Goal: Task Accomplishment & Management: Manage account settings

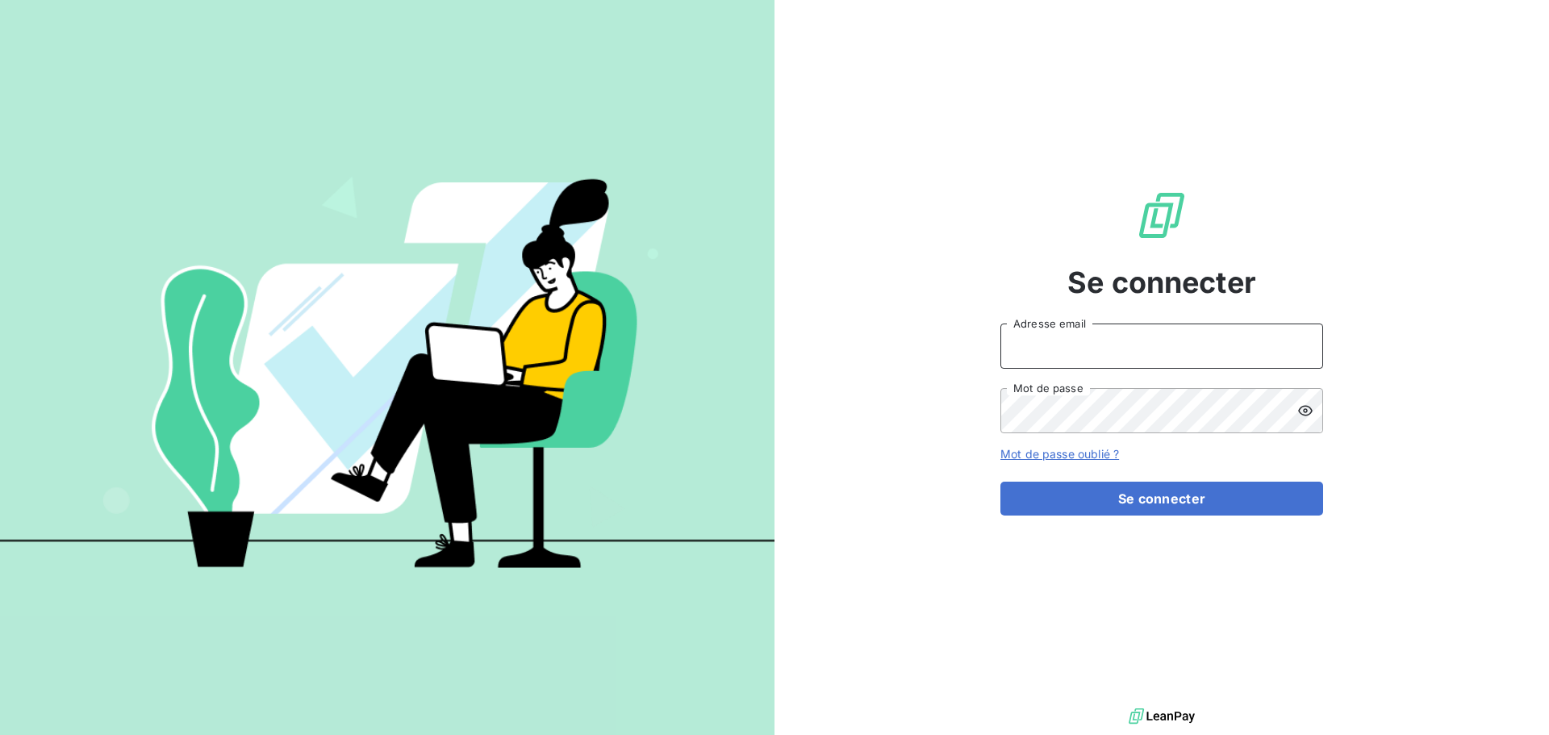
type input "[EMAIL_ADDRESS][DOMAIN_NAME]"
click at [1124, 353] on input "[EMAIL_ADDRESS][DOMAIN_NAME]" at bounding box center [1162, 346] width 323 height 45
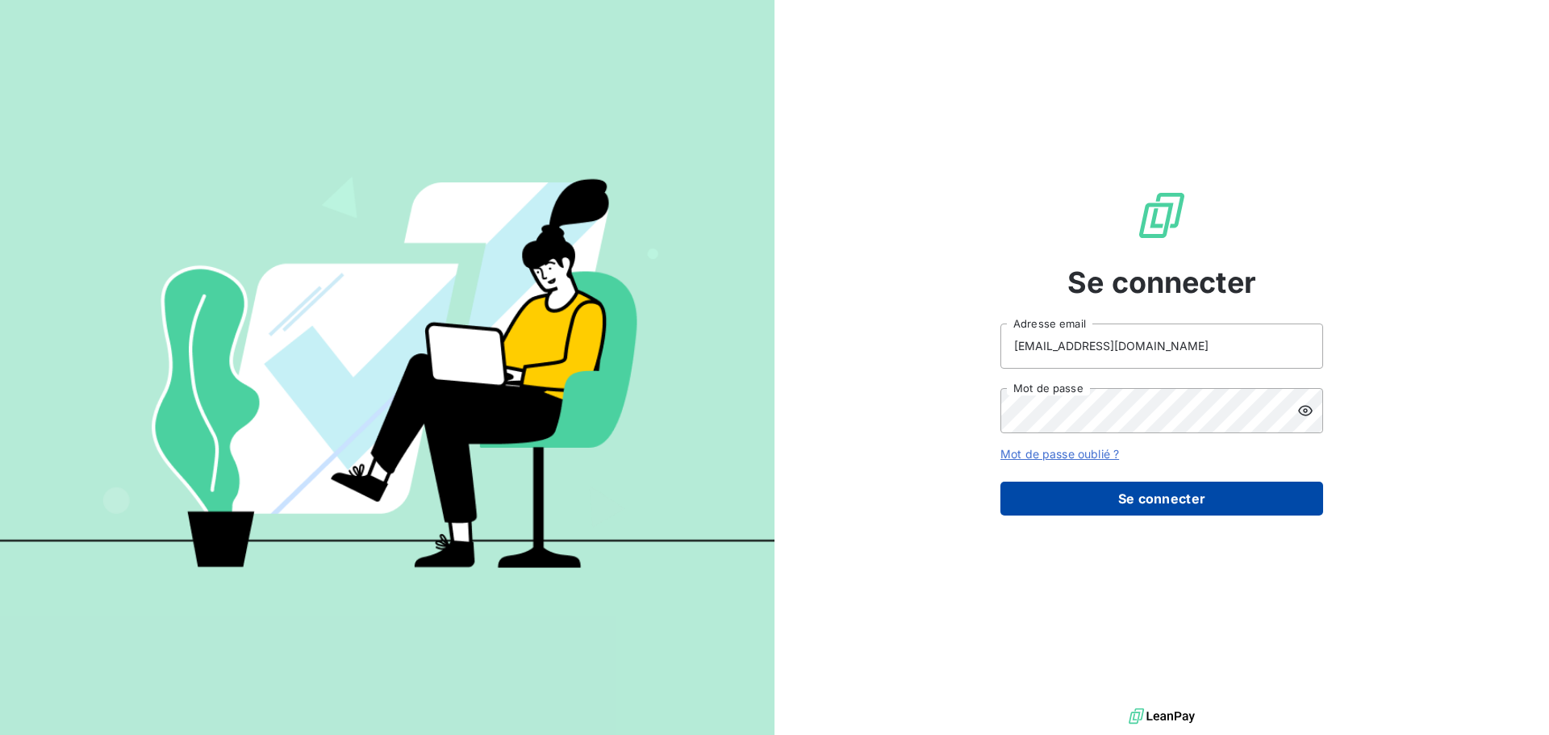
click at [1106, 492] on button "Se connecter" at bounding box center [1162, 499] width 323 height 34
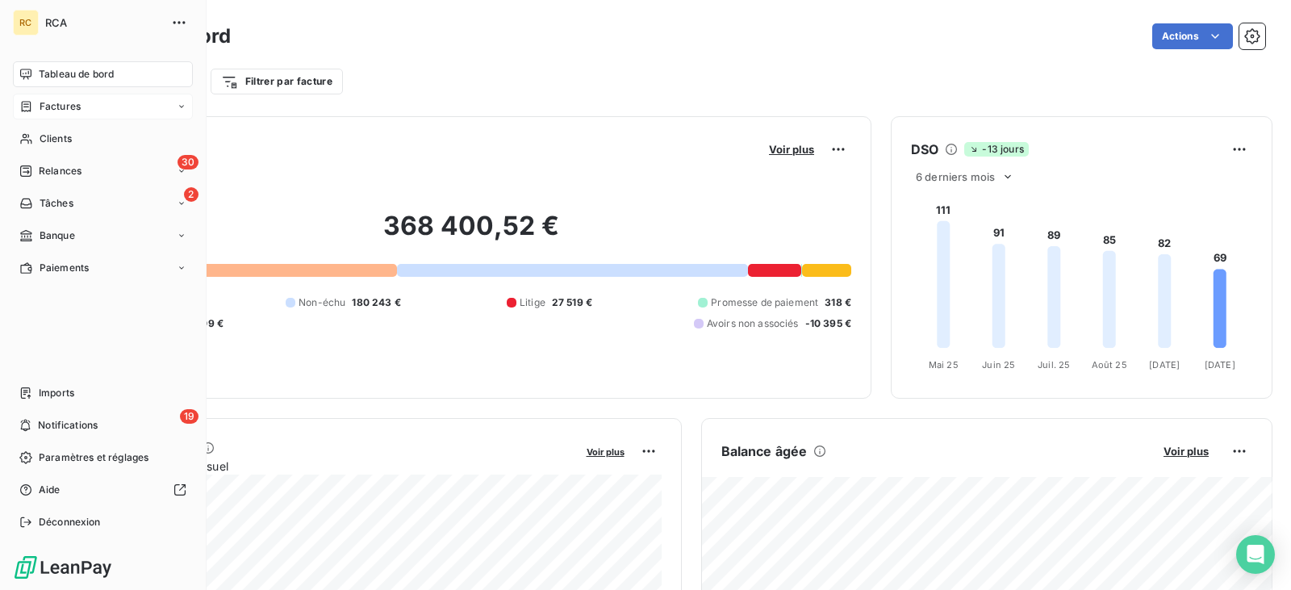
click at [96, 103] on div "Factures" at bounding box center [103, 107] width 180 height 26
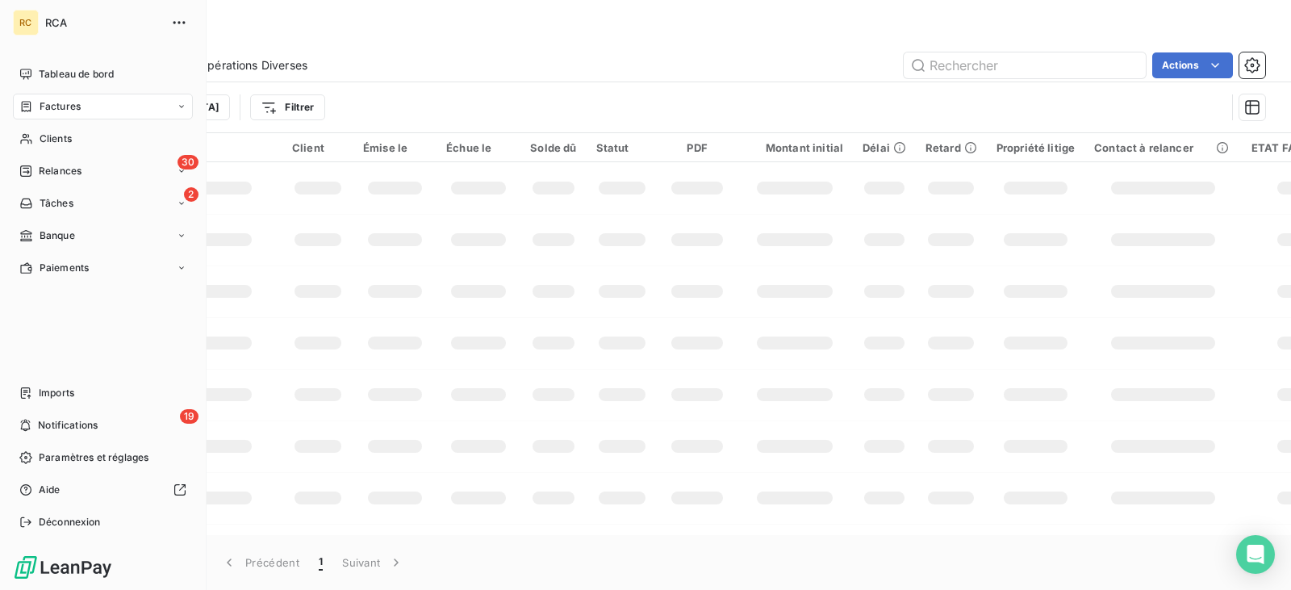
click at [59, 109] on span "Factures" at bounding box center [60, 106] width 41 height 15
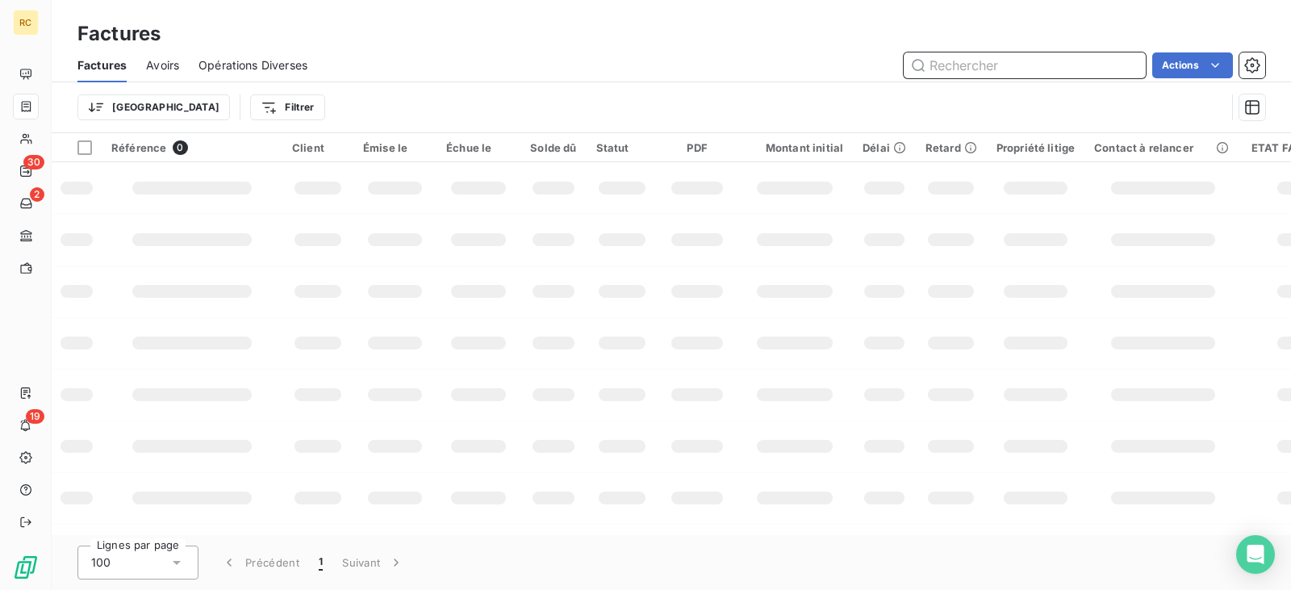
click at [920, 64] on input "text" at bounding box center [1025, 65] width 242 height 26
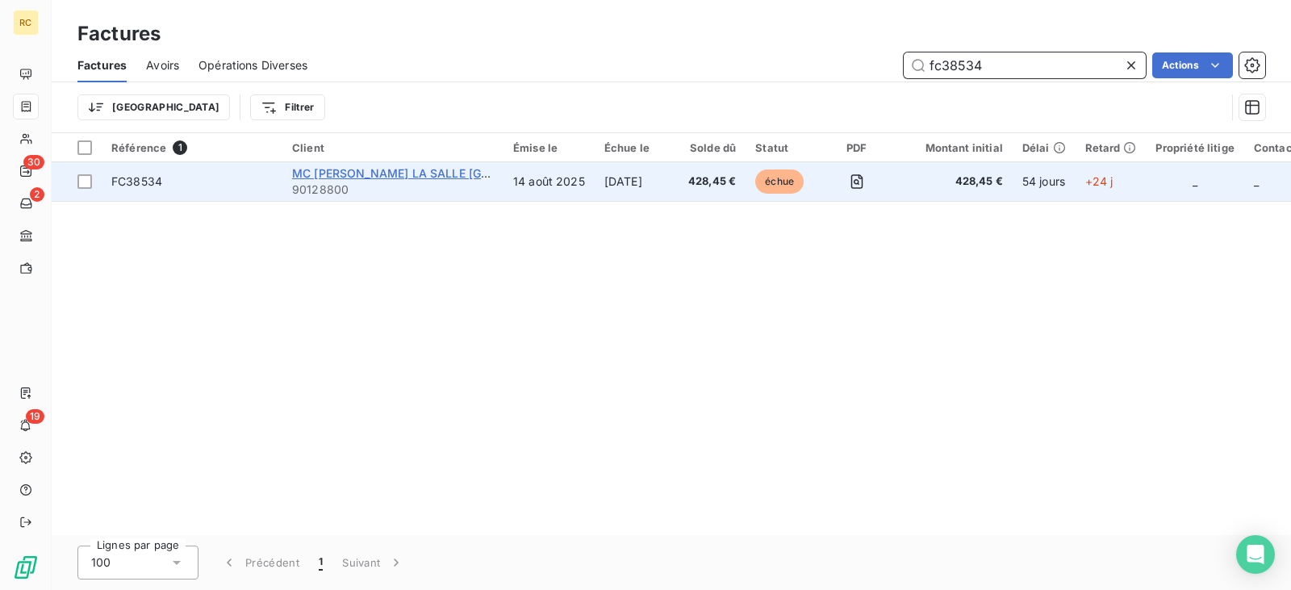
type input "fc38534"
click at [484, 178] on span "MC [PERSON_NAME] LA SALLE [GEOGRAPHIC_DATA] CDPF DU" at bounding box center [465, 173] width 347 height 14
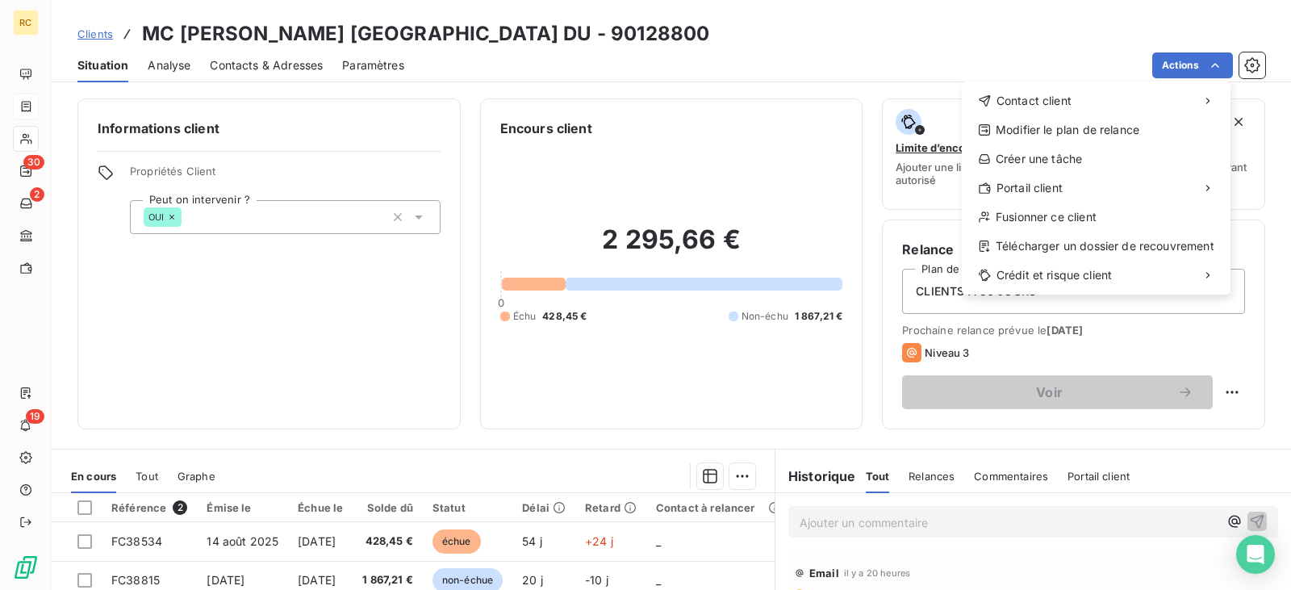
click at [387, 530] on html "RC 30 2 19 Clients MC [PERSON_NAME] LA SALLE [GEOGRAPHIC_DATA] CDPF DU - 901288…" at bounding box center [645, 295] width 1291 height 590
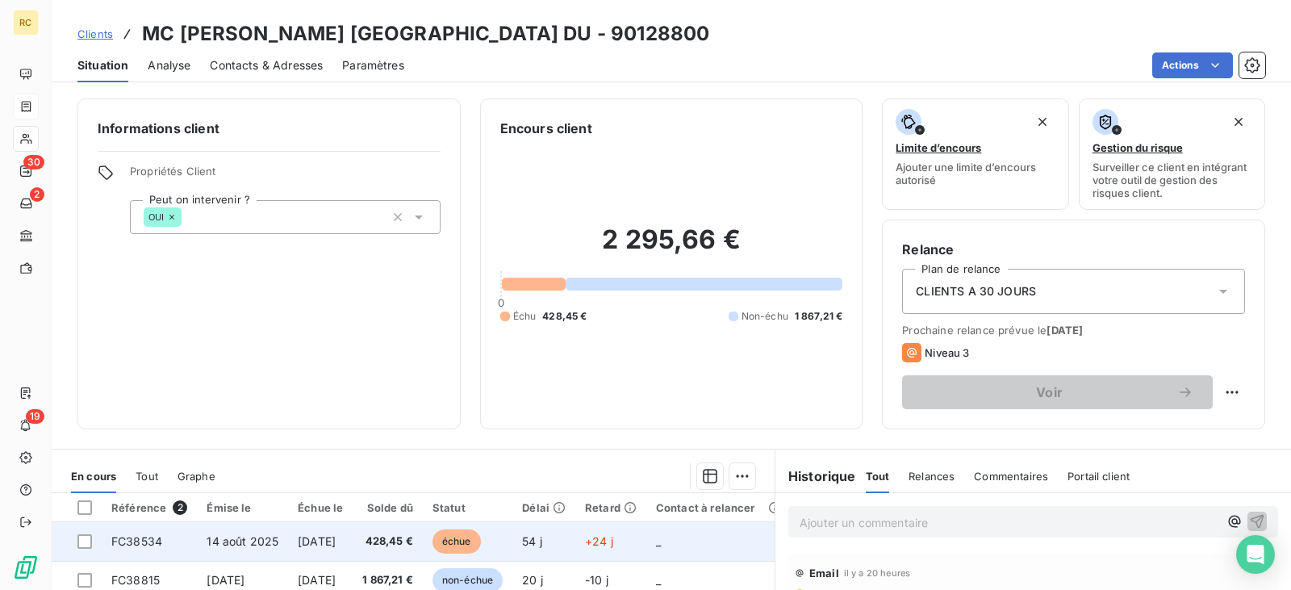
click at [353, 530] on td "[DATE]" at bounding box center [320, 541] width 65 height 39
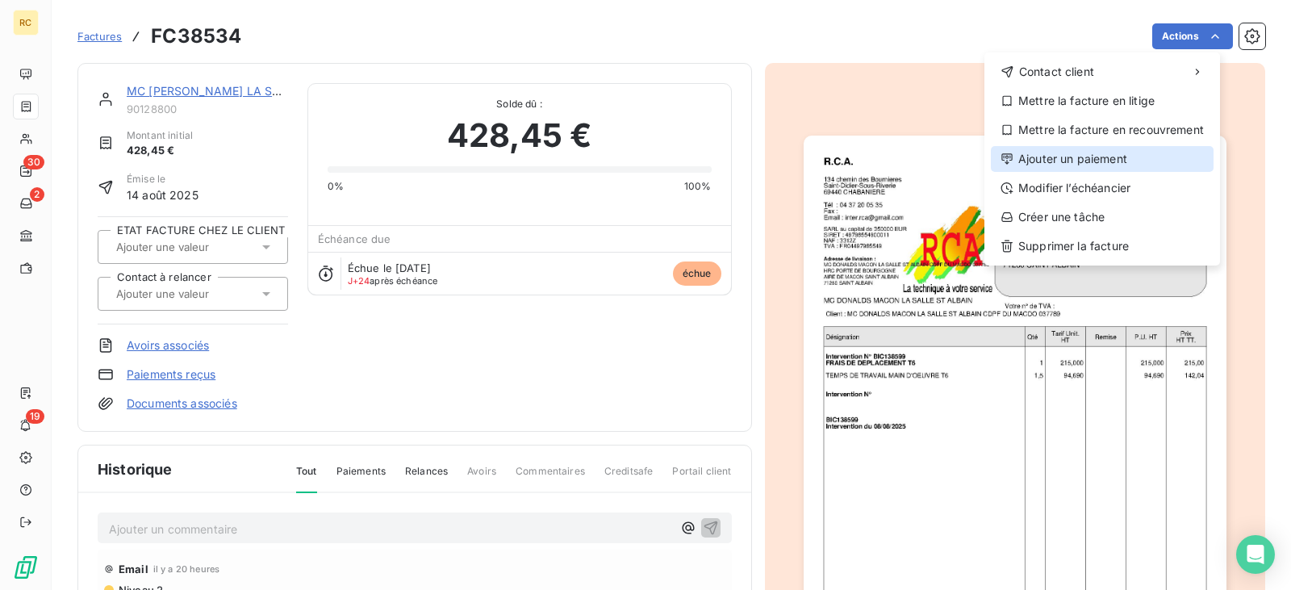
click at [1103, 155] on div "Ajouter un paiement" at bounding box center [1102, 159] width 223 height 26
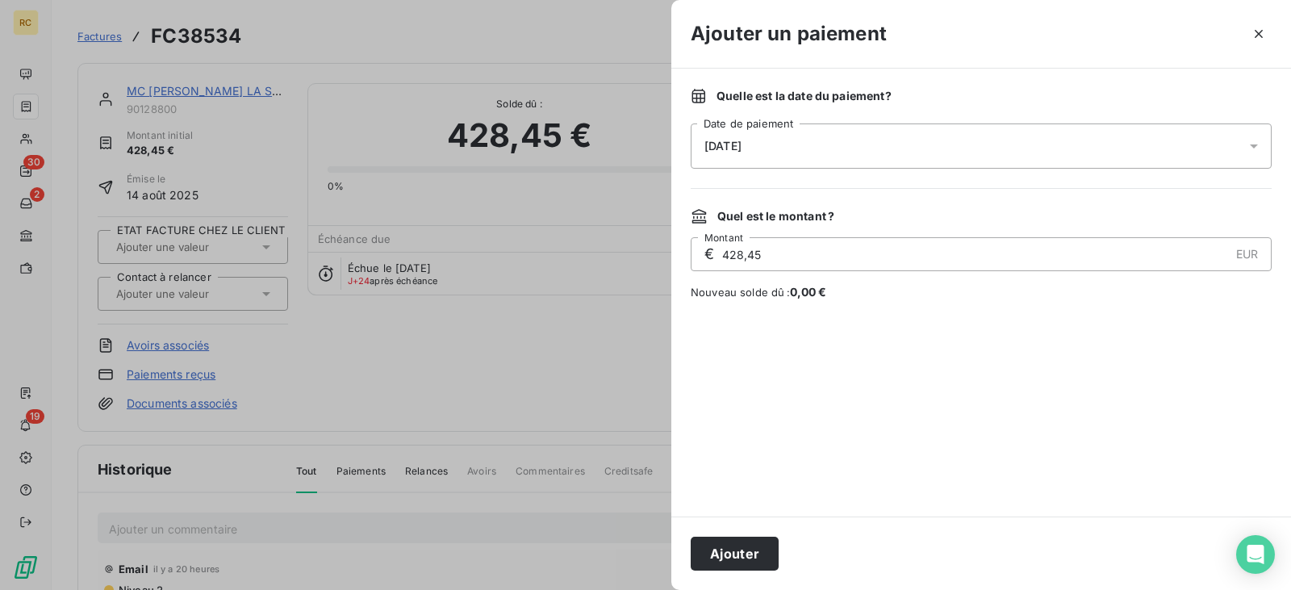
click at [794, 160] on div "[DATE]" at bounding box center [981, 145] width 581 height 45
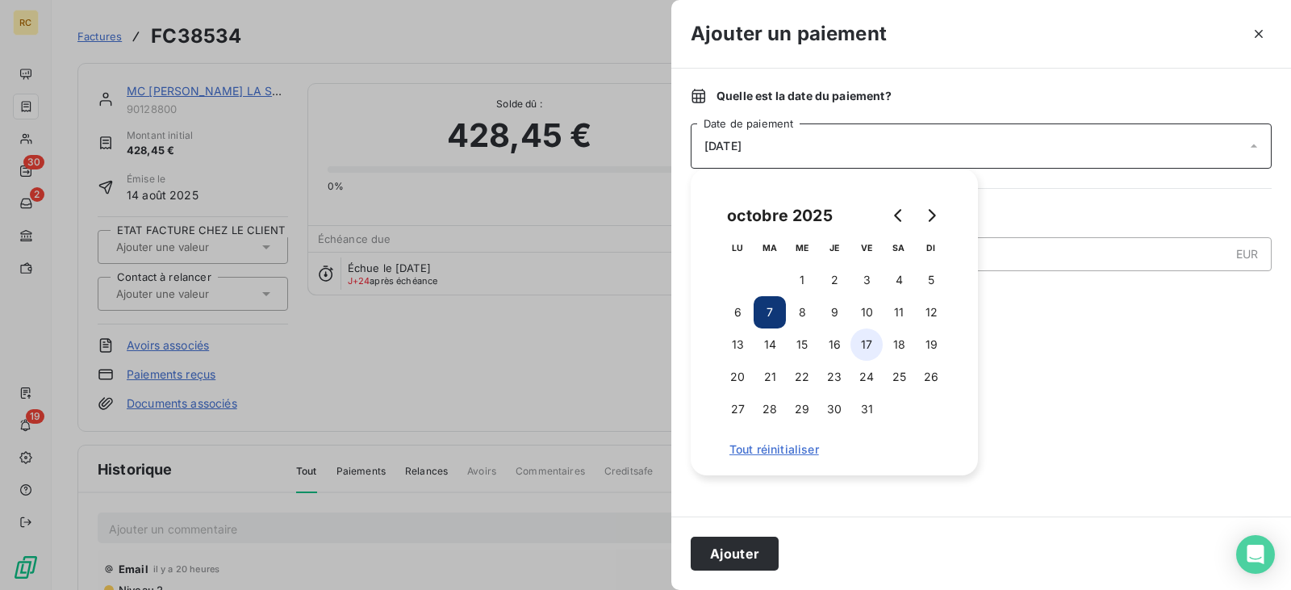
click at [866, 349] on button "17" at bounding box center [867, 344] width 32 height 32
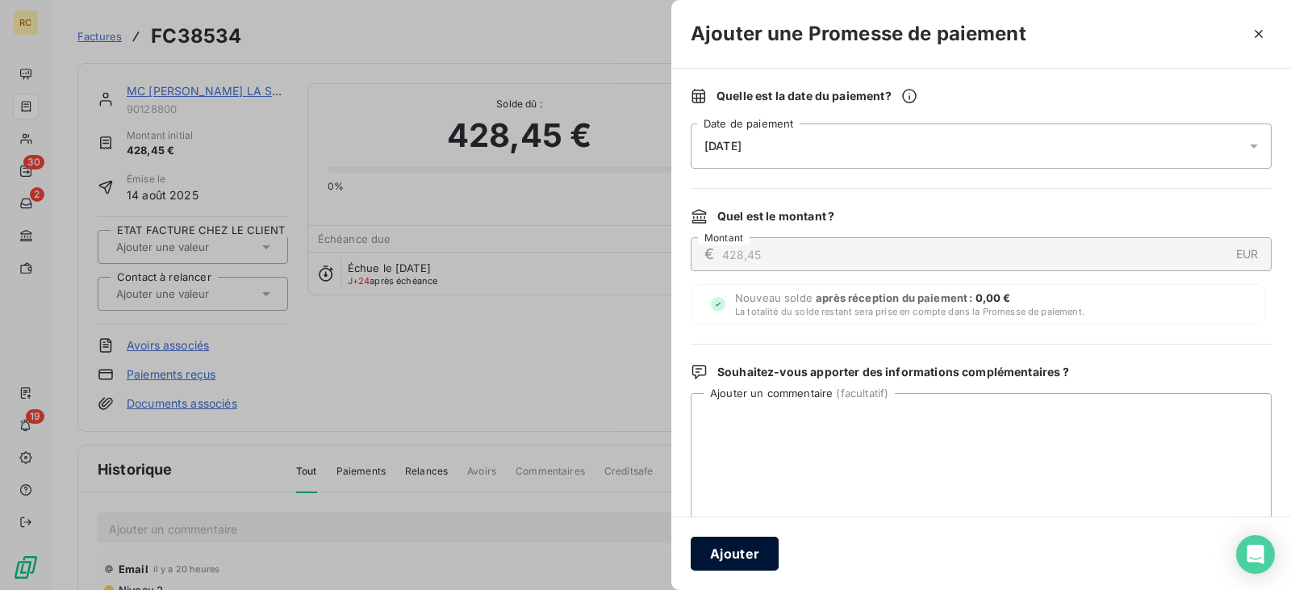
click at [762, 557] on button "Ajouter" at bounding box center [735, 554] width 88 height 34
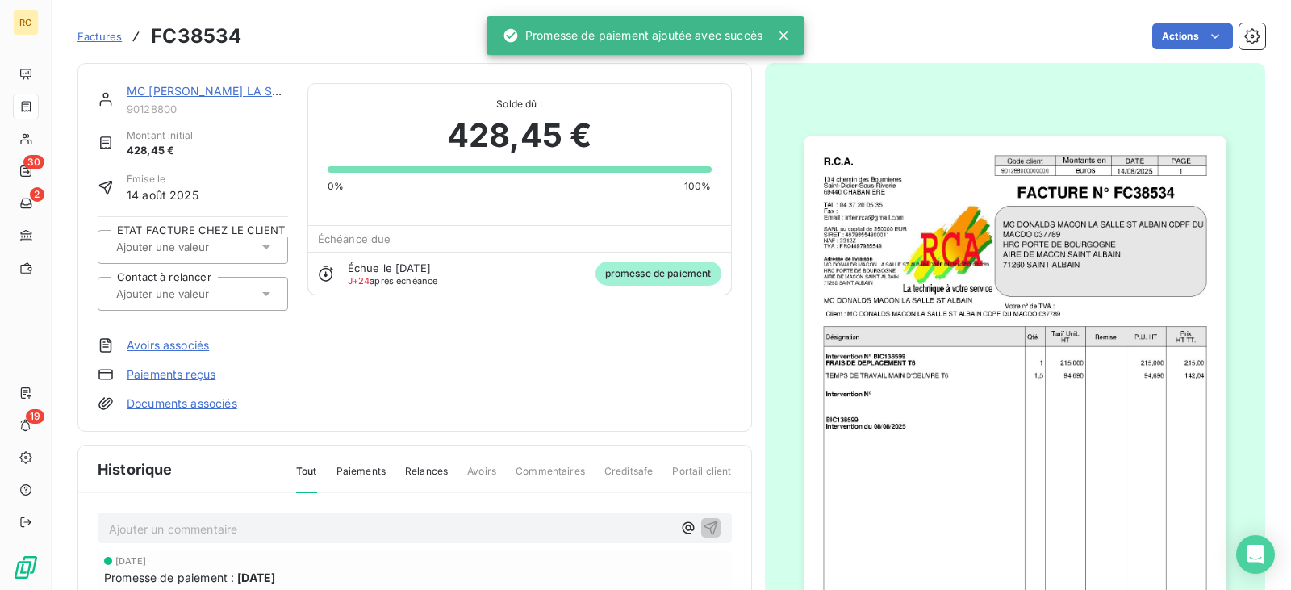
click at [104, 40] on span "Factures" at bounding box center [99, 36] width 44 height 13
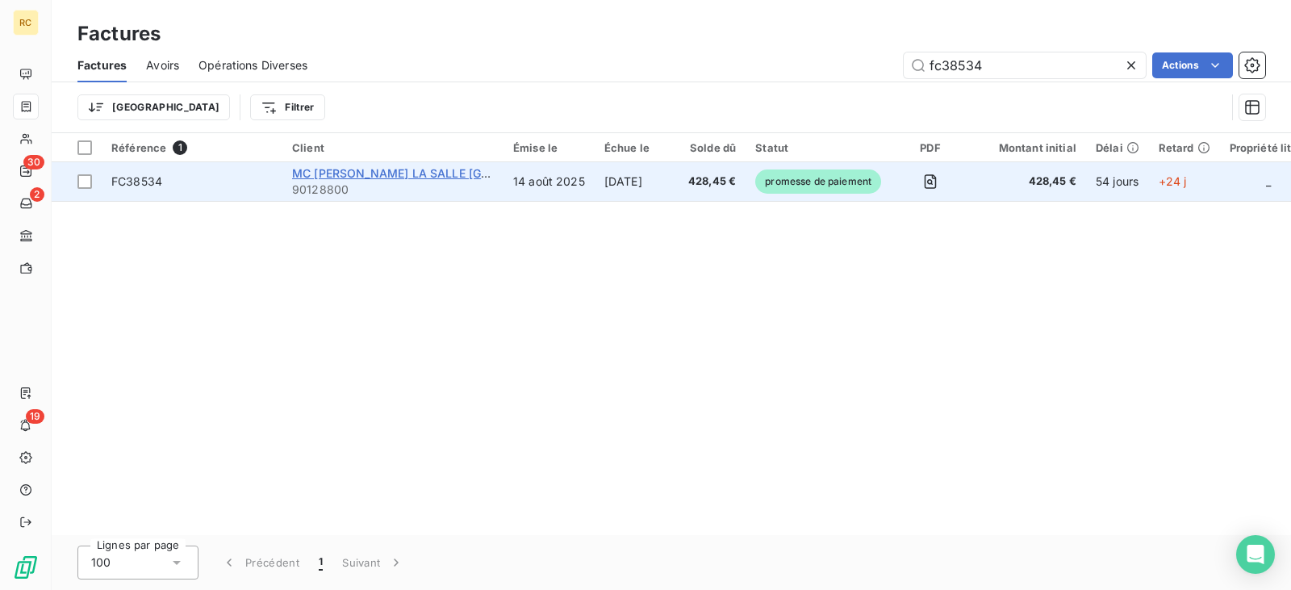
click at [344, 175] on span "MC [PERSON_NAME] LA SALLE [GEOGRAPHIC_DATA] CDPF DU" at bounding box center [465, 173] width 347 height 14
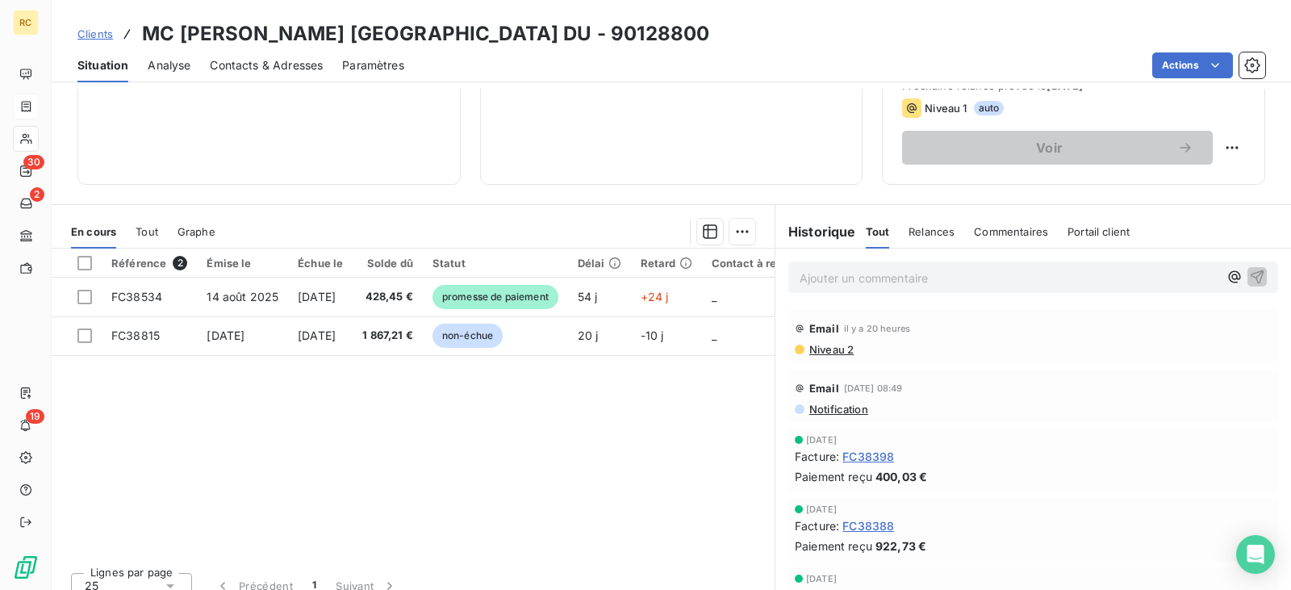
scroll to position [262, 0]
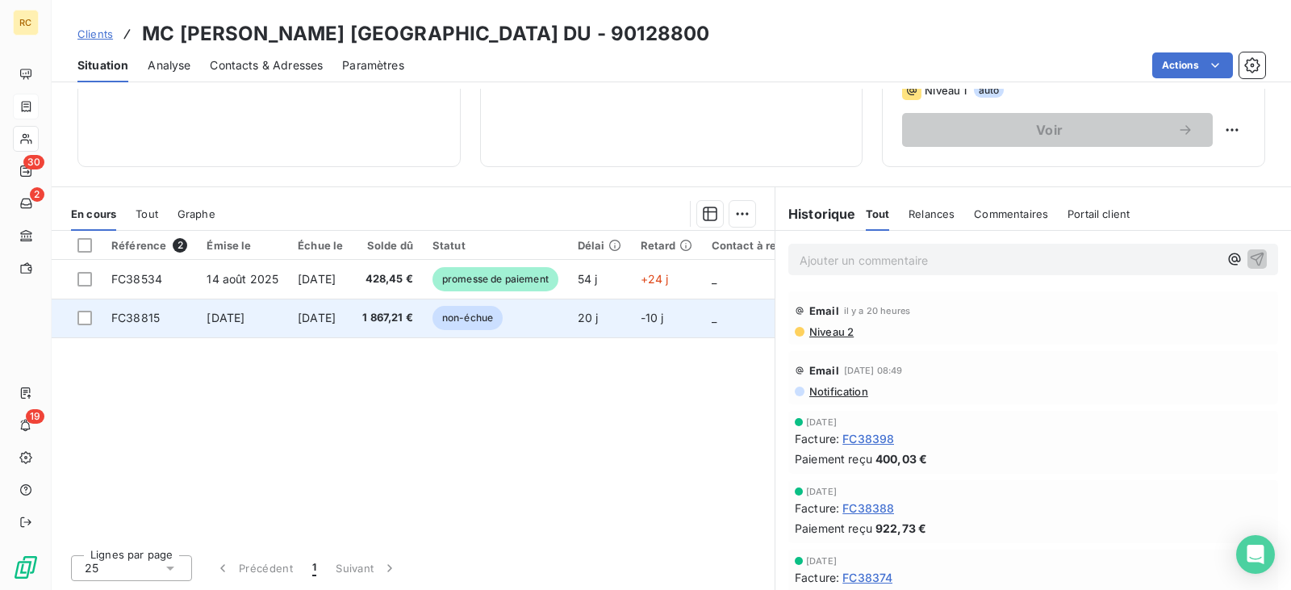
click at [385, 316] on td "1 867,21 €" at bounding box center [388, 318] width 70 height 39
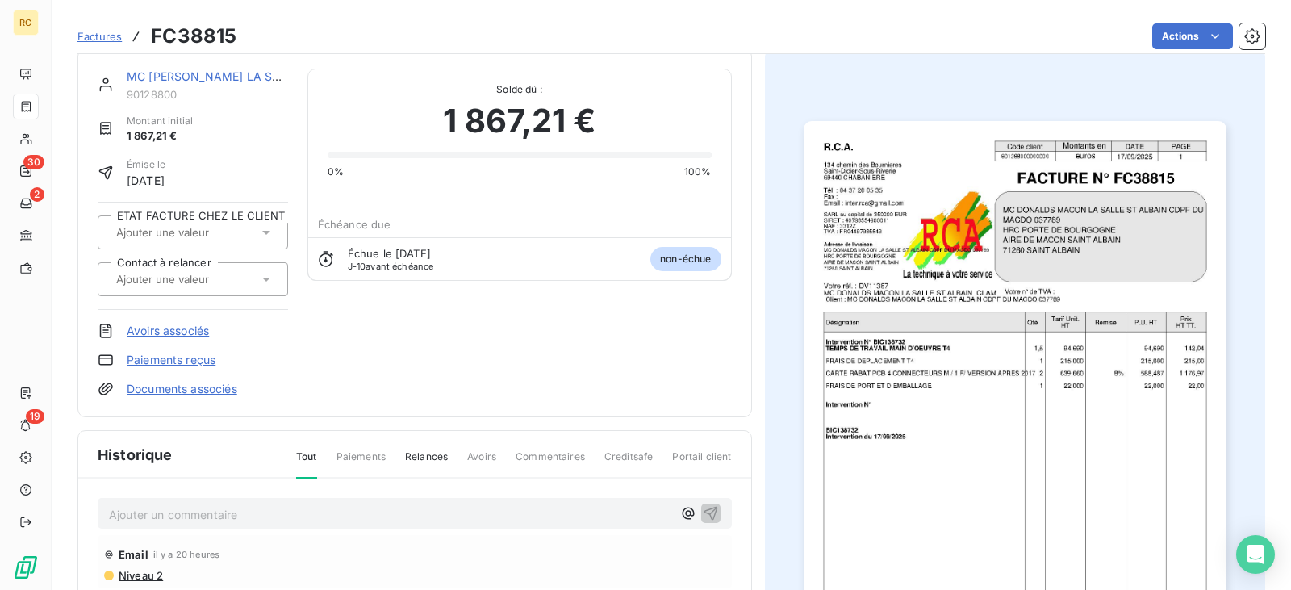
scroll to position [15, 0]
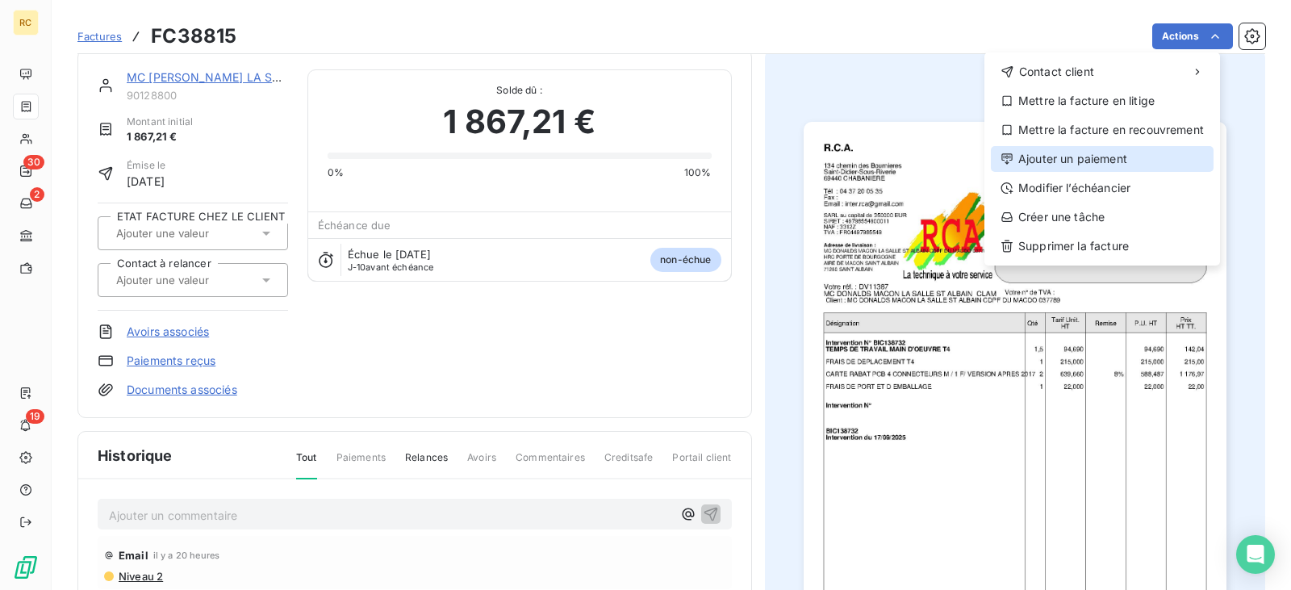
click at [1100, 163] on div "Ajouter un paiement" at bounding box center [1102, 159] width 223 height 26
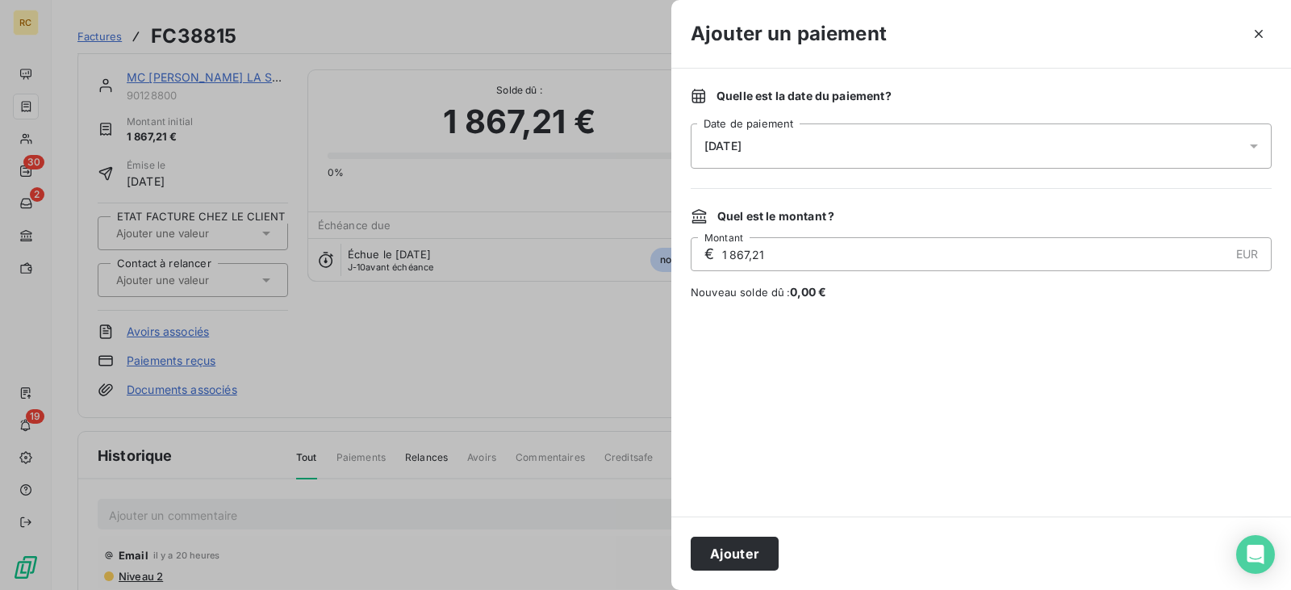
click at [1053, 138] on div "[DATE]" at bounding box center [981, 145] width 581 height 45
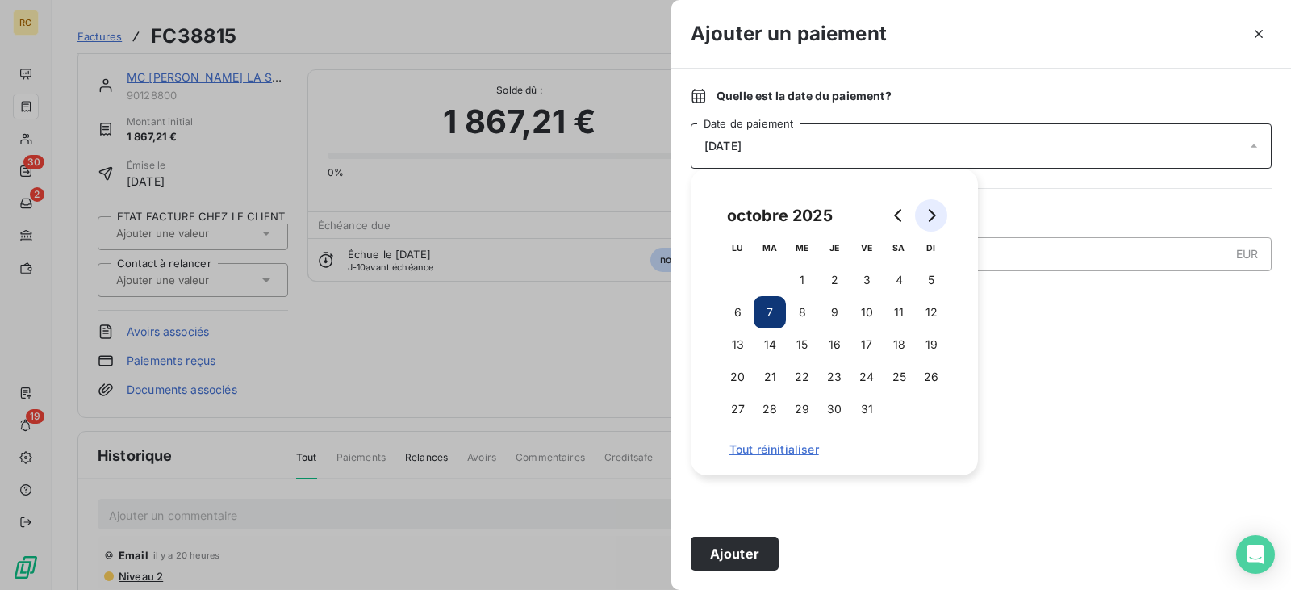
click at [929, 208] on button "Go to next month" at bounding box center [931, 215] width 32 height 32
click at [900, 373] on button "22" at bounding box center [899, 377] width 32 height 32
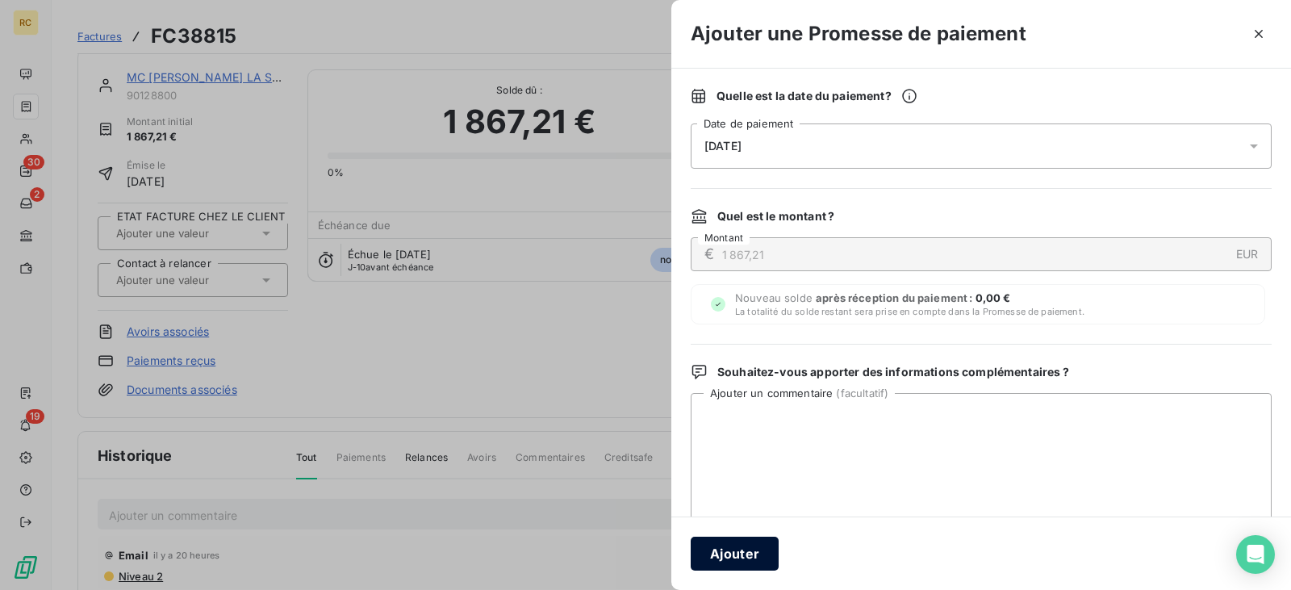
click at [738, 541] on button "Ajouter" at bounding box center [735, 554] width 88 height 34
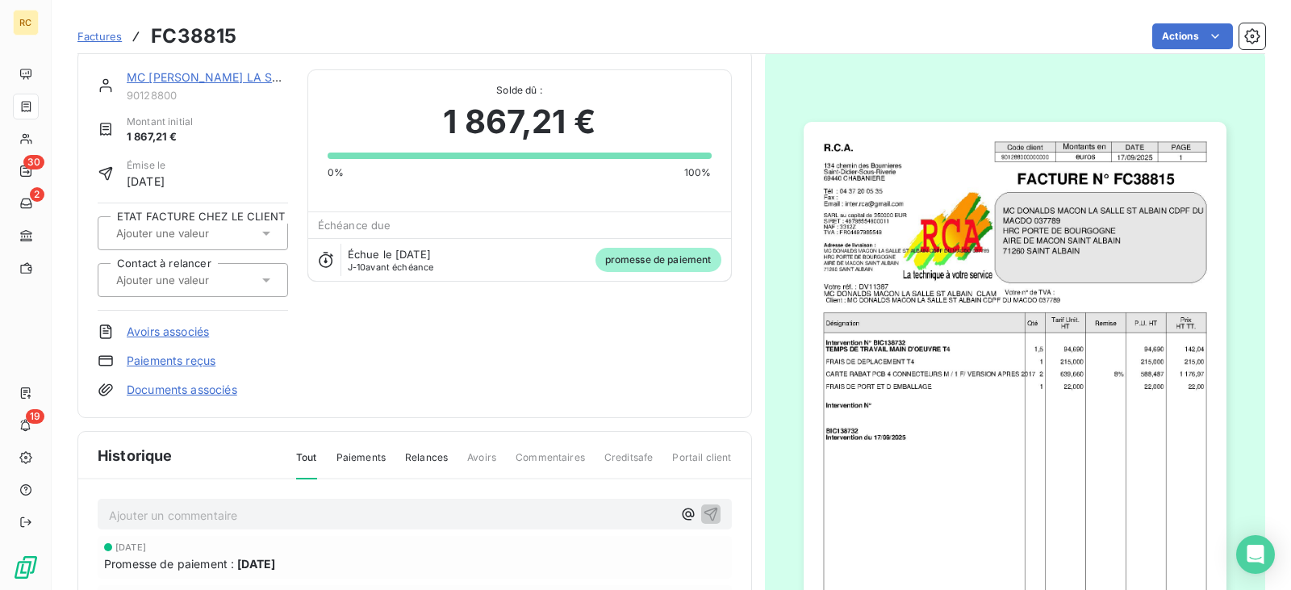
click at [169, 81] on link "MC [PERSON_NAME] LA SALLE [GEOGRAPHIC_DATA] CDPF DU" at bounding box center [301, 77] width 348 height 14
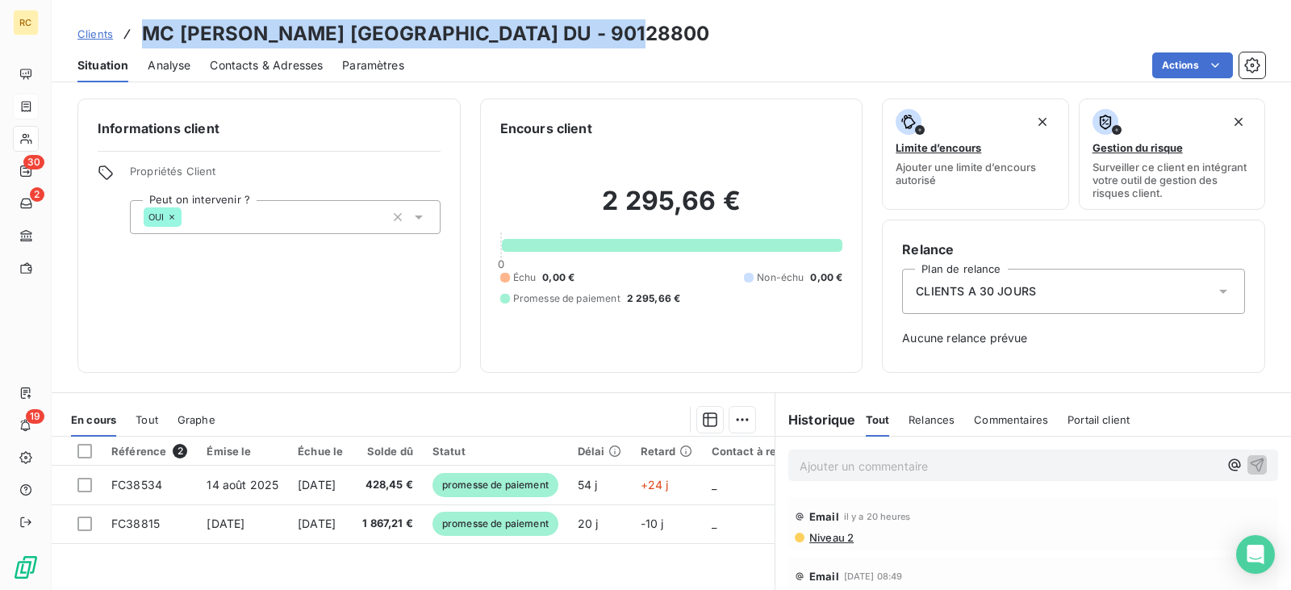
drag, startPoint x: 650, startPoint y: 34, endPoint x: 148, endPoint y: 28, distance: 502.8
click at [148, 28] on h3 "MC [PERSON_NAME] [GEOGRAPHIC_DATA] DU - 90128800" at bounding box center [425, 33] width 567 height 29
copy h3 "MC [PERSON_NAME] LA SALLE [GEOGRAPHIC_DATA] CDPF DU"
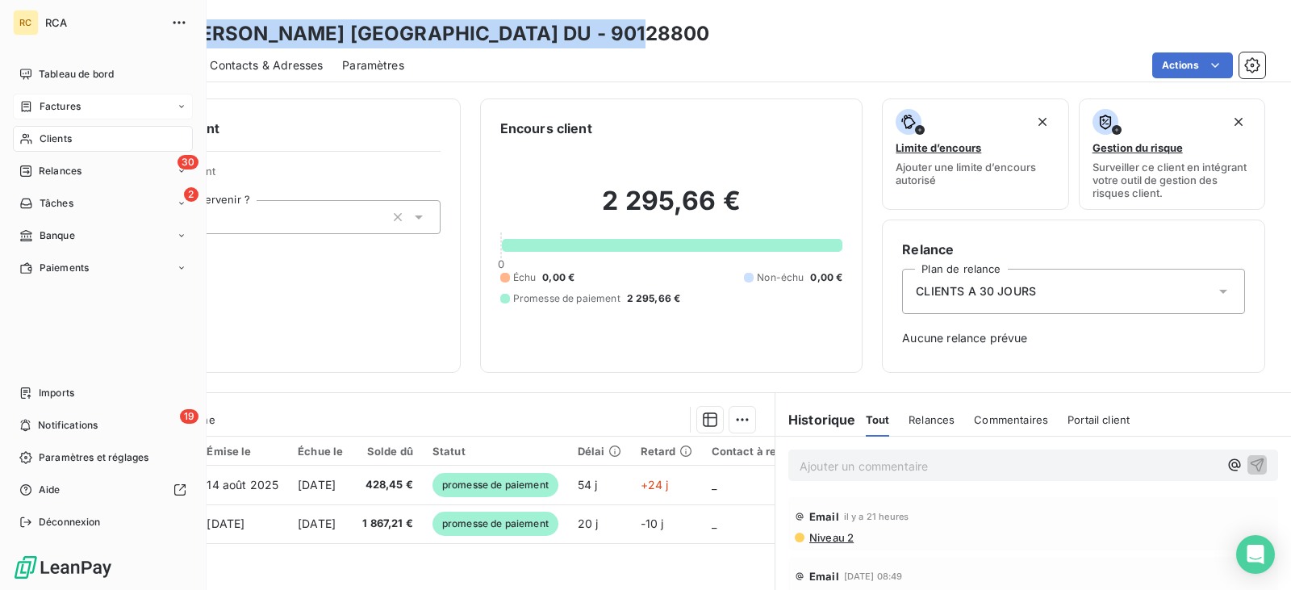
click at [72, 107] on span "Factures" at bounding box center [60, 106] width 41 height 15
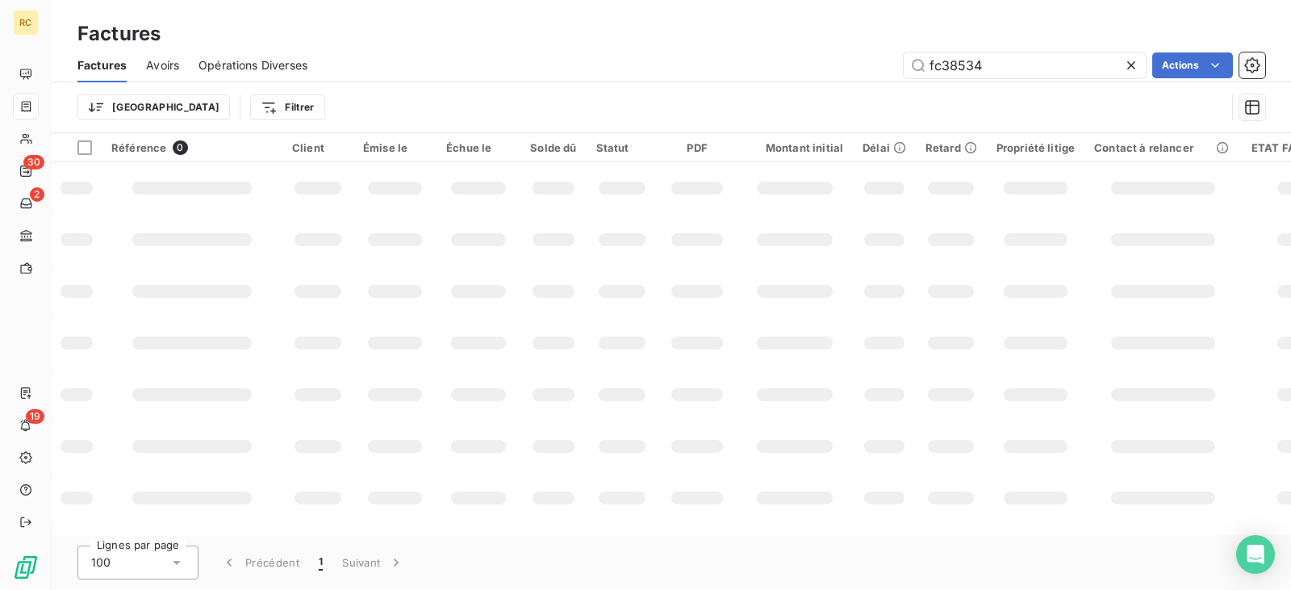
drag, startPoint x: 1027, startPoint y: 72, endPoint x: 813, endPoint y: 56, distance: 215.3
click at [813, 61] on div "fc38534 Actions" at bounding box center [796, 65] width 938 height 26
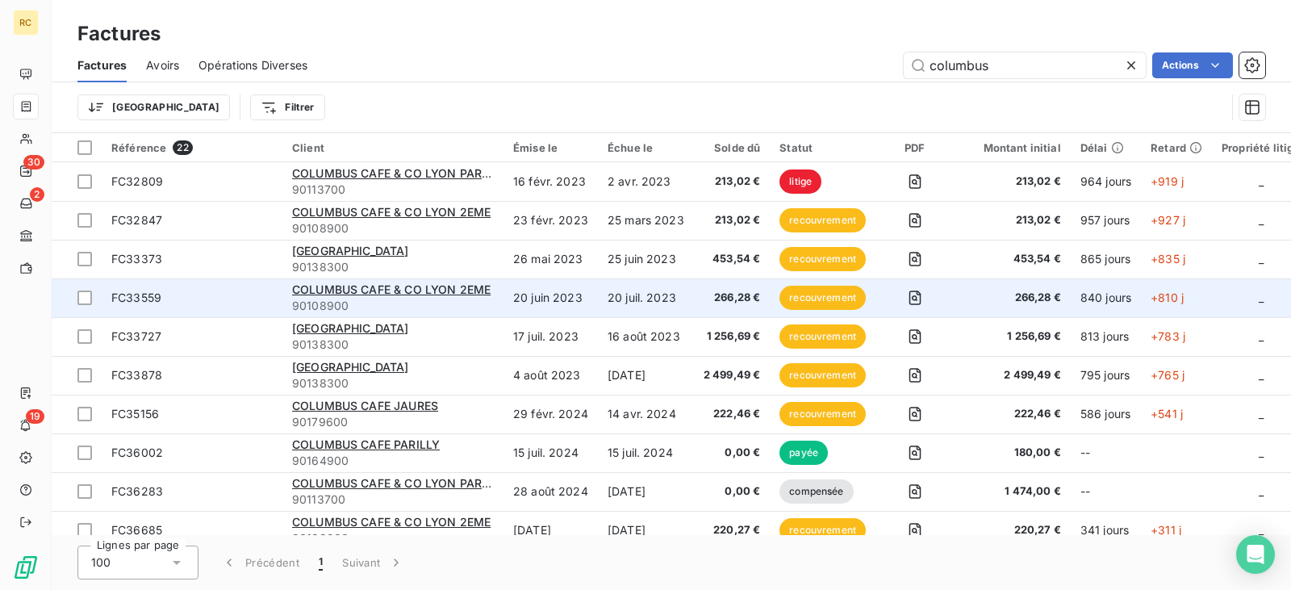
type input "columbus"
click at [520, 296] on td "20 juin 2023" at bounding box center [551, 297] width 94 height 39
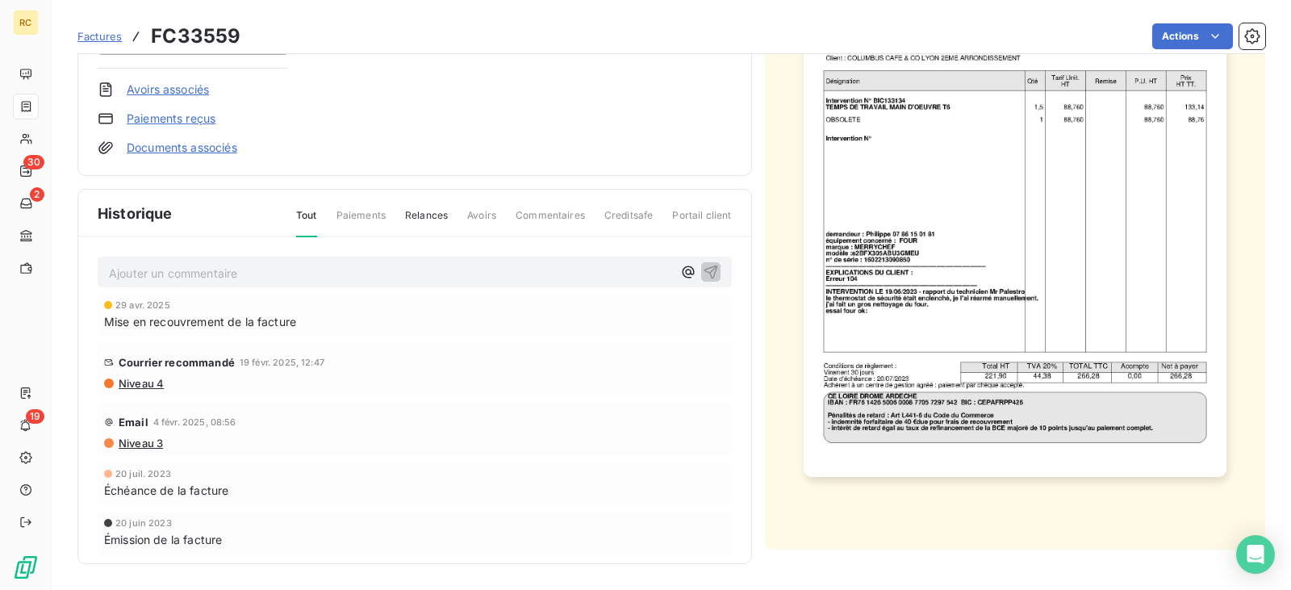
click at [157, 276] on p "Ajouter un commentaire ﻿" at bounding box center [390, 273] width 563 height 20
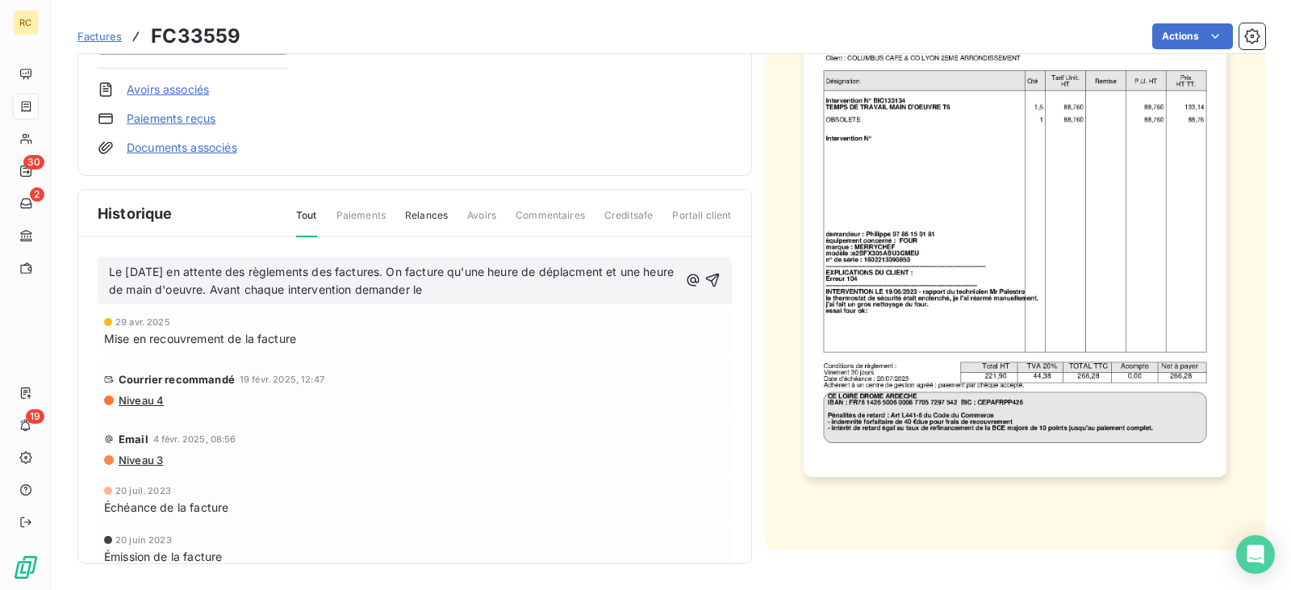
click at [601, 274] on span "Le [DATE] en attente des règlements des factures. On facture qu'une heure de dé…" at bounding box center [393, 281] width 568 height 32
click at [232, 282] on span "Le [DATE] en attente des règlements des factures. On facture qu'une heure de dé…" at bounding box center [379, 281] width 541 height 32
click at [510, 286] on p "Le [DATE] en attente des règlements des factures. On facture qu'une heure de dé…" at bounding box center [394, 281] width 570 height 37
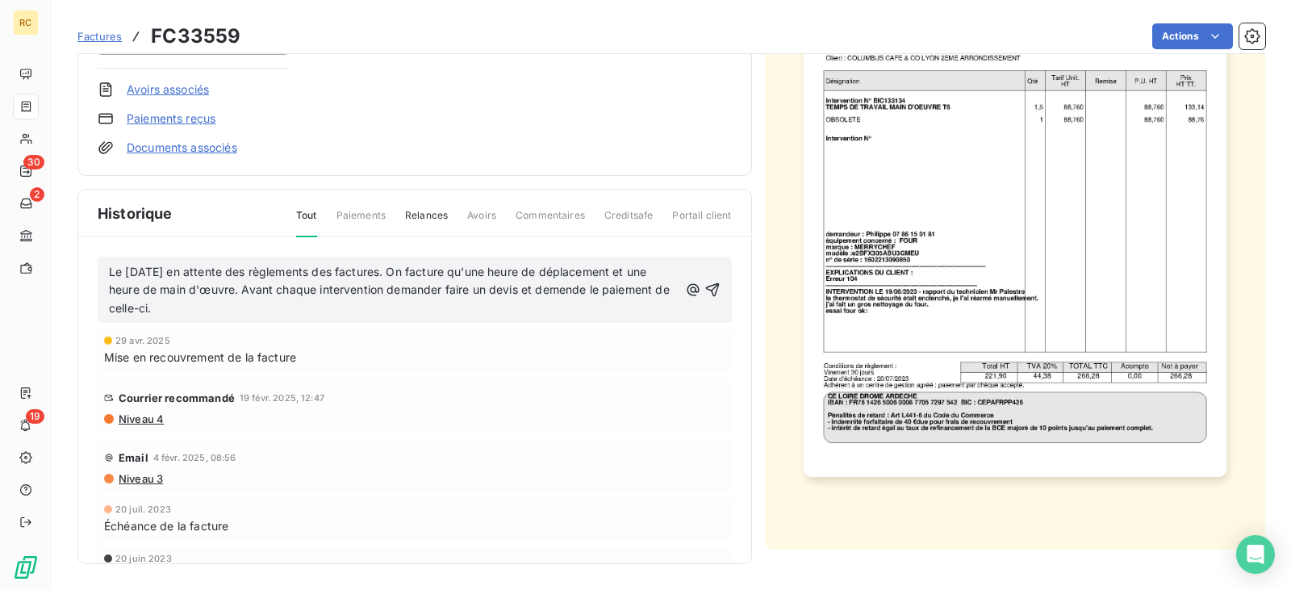
click at [604, 295] on span "Le [DATE] en attente des règlements des factures. On facture qu'une heure de dé…" at bounding box center [391, 290] width 564 height 51
drag, startPoint x: 232, startPoint y: 309, endPoint x: 90, endPoint y: 268, distance: 148.6
click at [90, 268] on div "Le [DATE] en attente des règlements des factures. On facture qu'une heure de dé…" at bounding box center [414, 424] width 673 height 374
copy span "Le [DATE] en attente des règlements des factures. On facture qu'une heure de dé…"
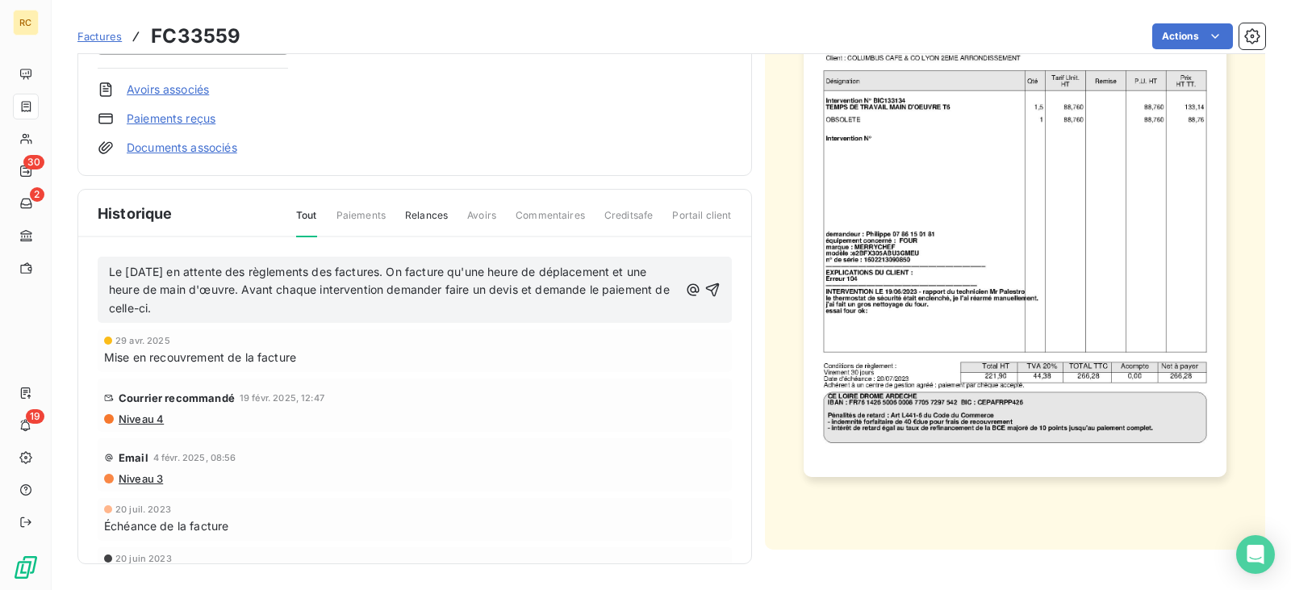
copy span "Le [DATE] en attente des règlements des factures. On facture qu'une heure de dé…"
click at [235, 312] on p "Le [DATE] en attente des règlements des factures. On facture qu'une heure de dé…" at bounding box center [394, 291] width 570 height 56
drag, startPoint x: 160, startPoint y: 297, endPoint x: 117, endPoint y: 265, distance: 53.6
click at [117, 265] on p "Le [DATE] en attente des règlements des factures. On facture qu'une heure de dé…" at bounding box center [394, 291] width 570 height 56
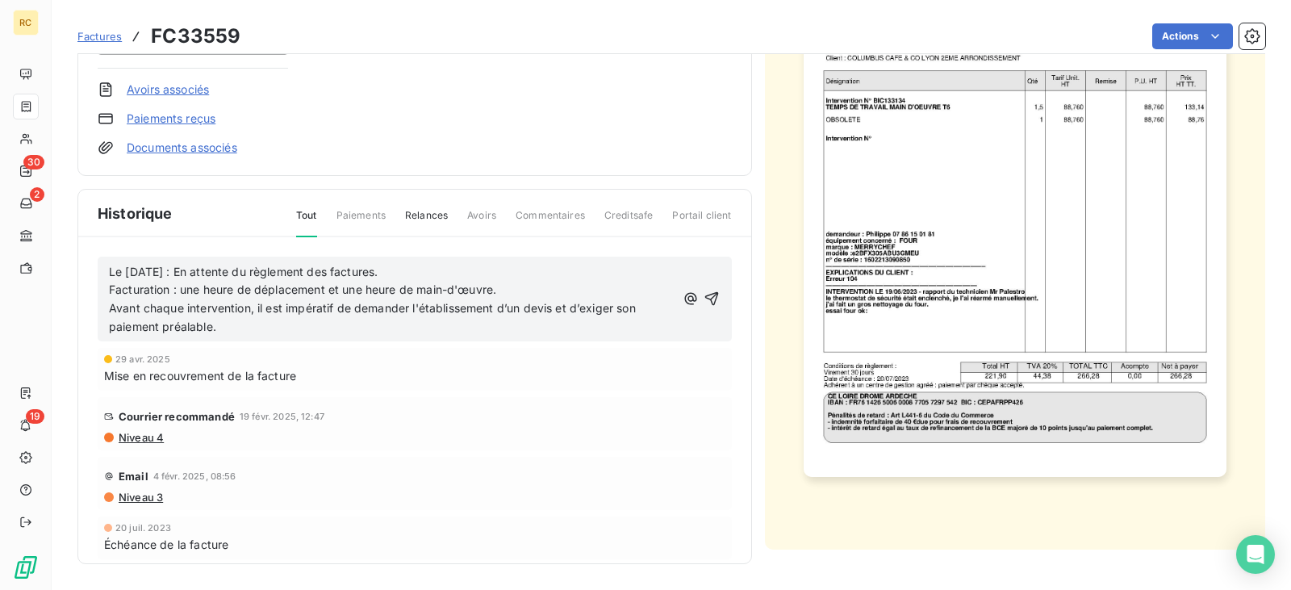
click at [178, 291] on span "Facturation : une heure de déplacement et une heure de main-d'œuvre." at bounding box center [302, 289] width 387 height 14
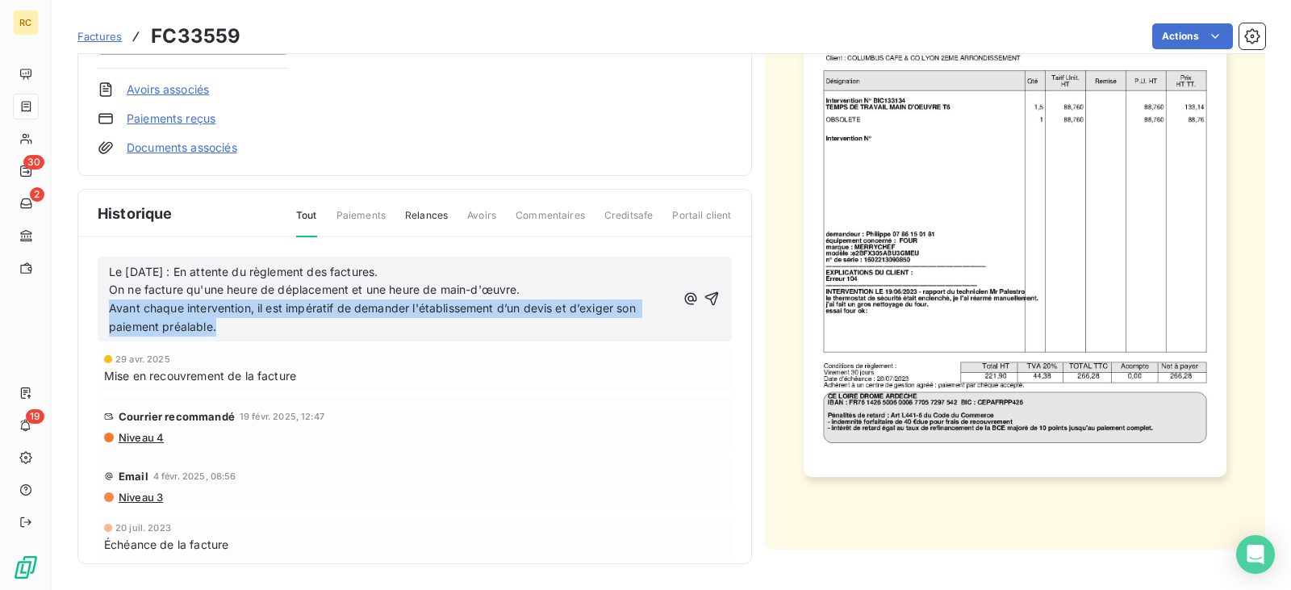
drag, startPoint x: 219, startPoint y: 332, endPoint x: 111, endPoint y: 305, distance: 111.6
click at [111, 305] on p "Avant chaque intervention, il est impératif de demander l'établissement d’un de…" at bounding box center [392, 317] width 567 height 37
copy span "Avant chaque intervention, il est impératif de demander l'établissement d’un de…"
click at [253, 330] on p "Avant chaque intervention, il est impératif de demander l'établissement d’un de…" at bounding box center [392, 317] width 567 height 37
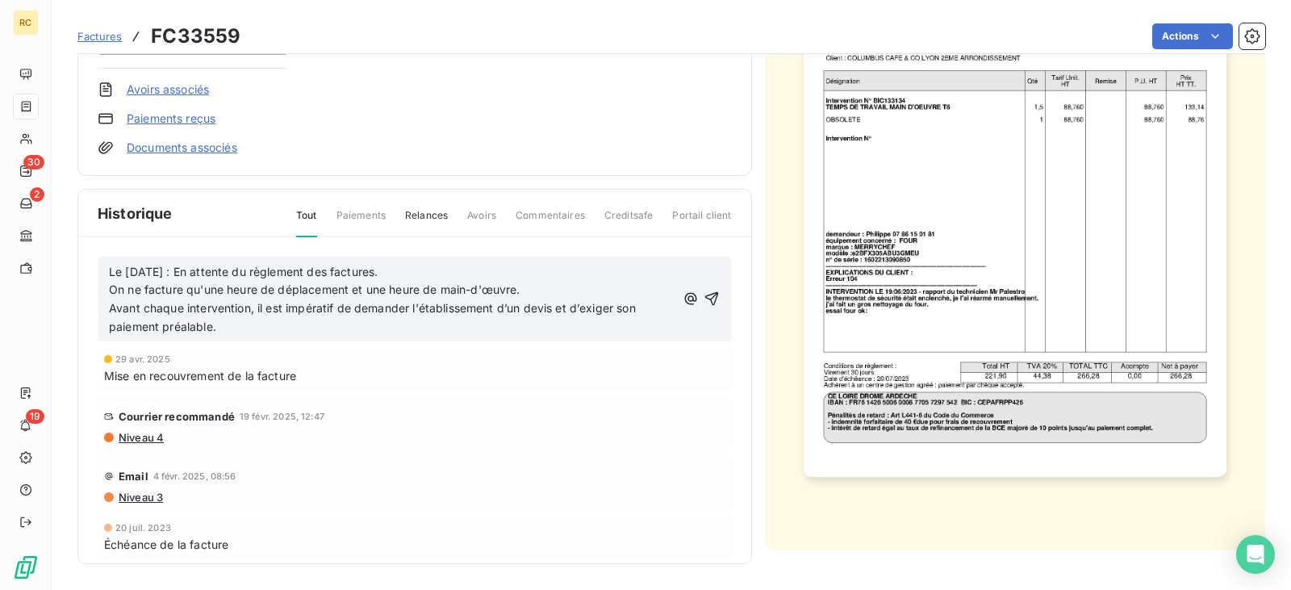
click at [504, 315] on span "Avant chaque intervention, il est impératif de demander l'établissement d’un de…" at bounding box center [374, 317] width 530 height 32
click at [505, 307] on span "Avant chaque intervention, il est impératif de demander l'établissement d’un de…" at bounding box center [374, 317] width 530 height 32
click at [502, 307] on span "Avant chaque intervention, il est impératif de demander l'établissement d’un de…" at bounding box center [374, 317] width 530 height 32
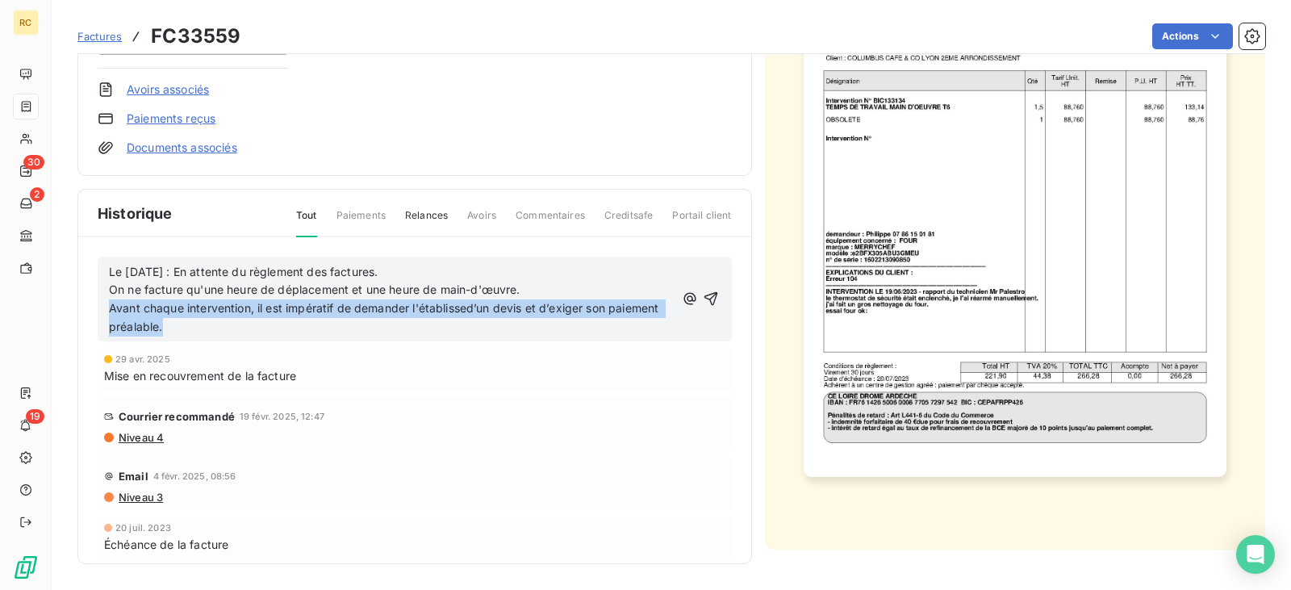
drag, startPoint x: 221, startPoint y: 326, endPoint x: 104, endPoint y: 308, distance: 118.3
click at [104, 308] on div "Le [DATE] : En attente du règlement des factures. On ne facture qu'une heure de…" at bounding box center [415, 300] width 634 height 86
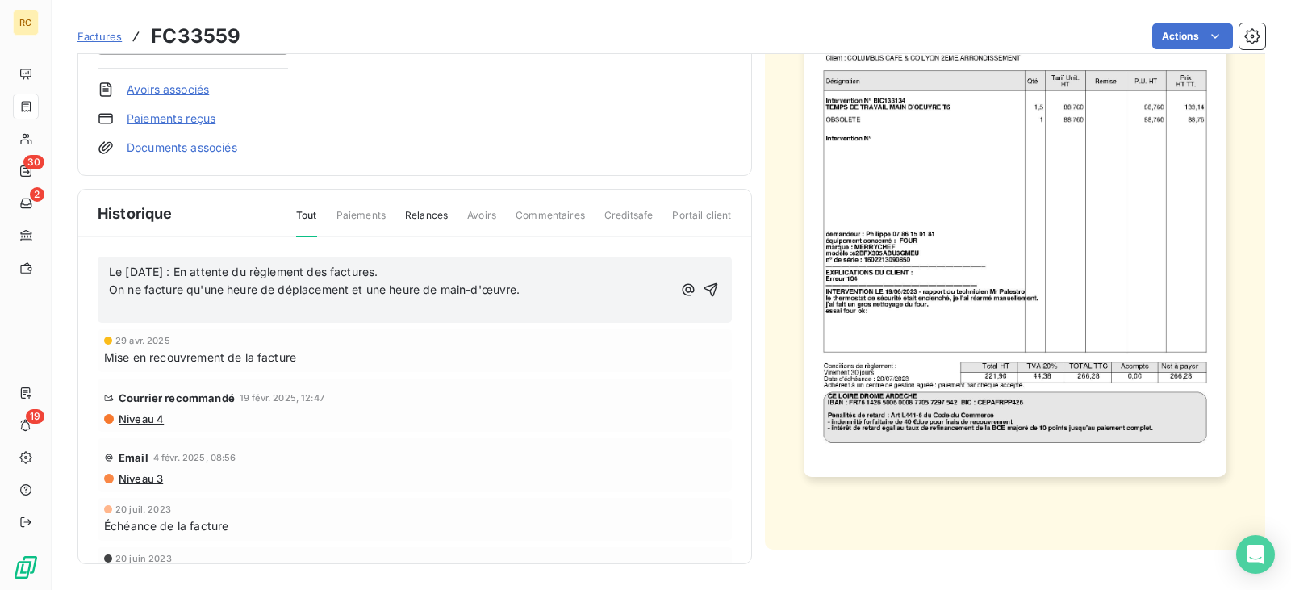
click at [143, 310] on p "﻿" at bounding box center [390, 308] width 563 height 19
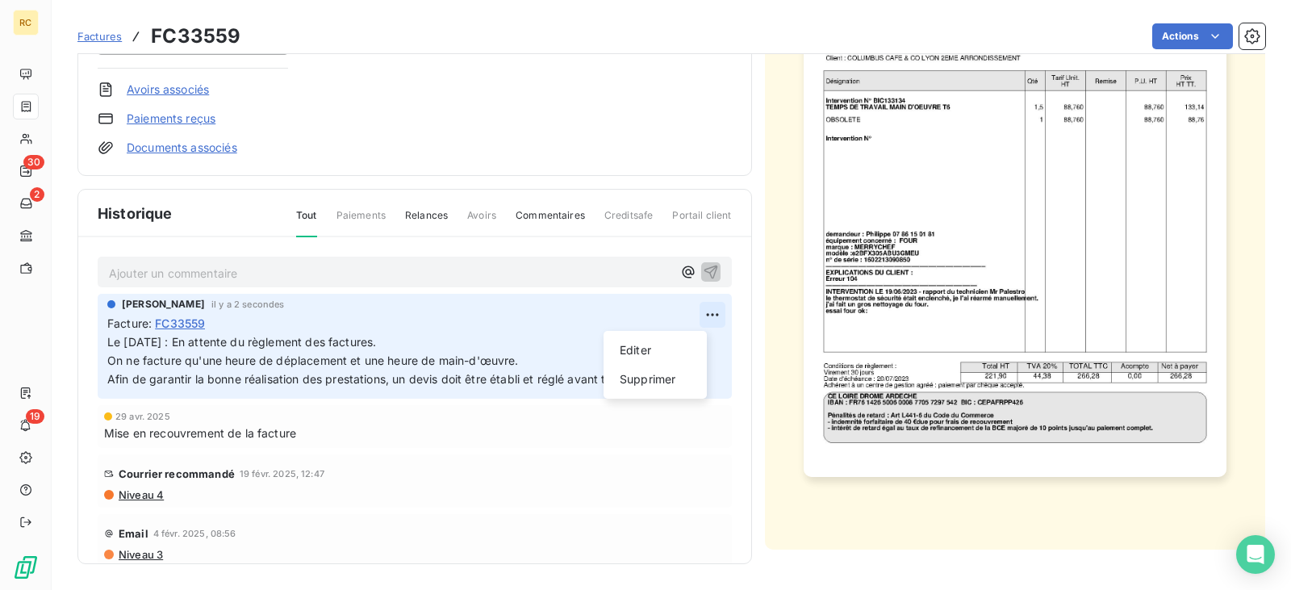
click at [688, 310] on html "RC 30 2 19 Factures FC33559 Actions COLUMBUS CAFE & CO LYON 2EME 90108900 Monta…" at bounding box center [645, 295] width 1291 height 590
click at [651, 350] on div "Editer" at bounding box center [655, 350] width 90 height 26
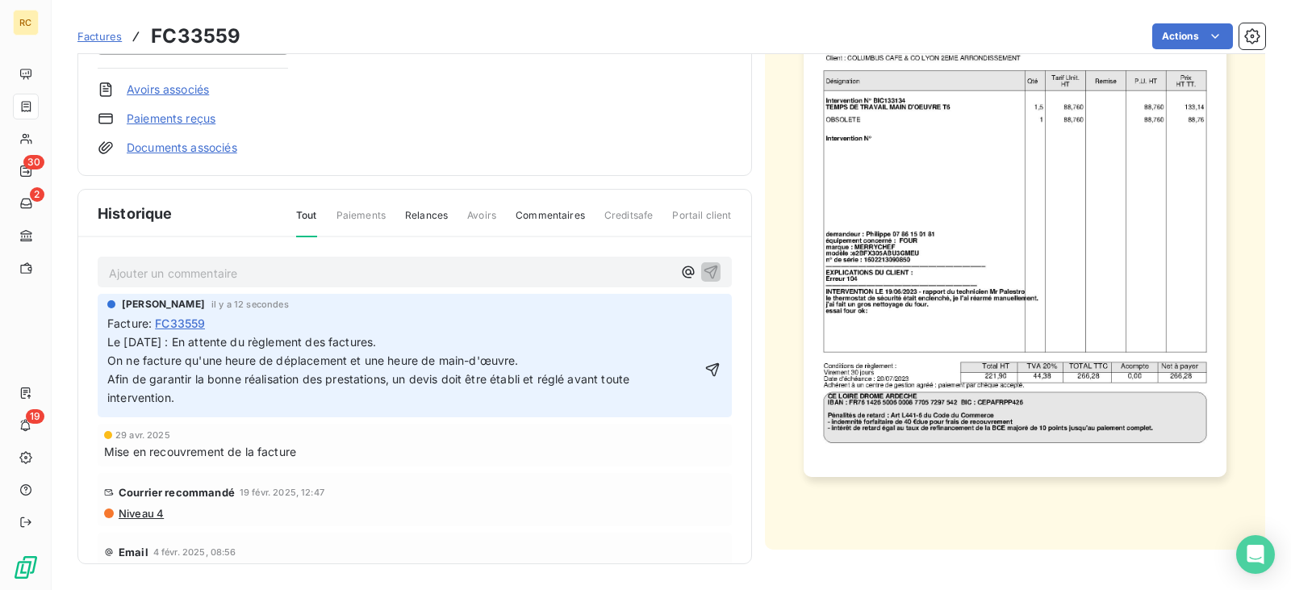
drag, startPoint x: 217, startPoint y: 328, endPoint x: 210, endPoint y: 324, distance: 8.7
click at [210, 324] on div "Facture : FC33559" at bounding box center [414, 323] width 615 height 17
click at [180, 385] on span "Afin de garantir la bonne réalisation des prestations, un devis doit être établ…" at bounding box center [369, 388] width 525 height 32
click at [181, 350] on p "Le [DATE] : En attente du règlement des factures. On ne facture qu'une heure de…" at bounding box center [403, 370] width 592 height 74
click at [219, 328] on div "Facture : FC33559" at bounding box center [414, 323] width 615 height 17
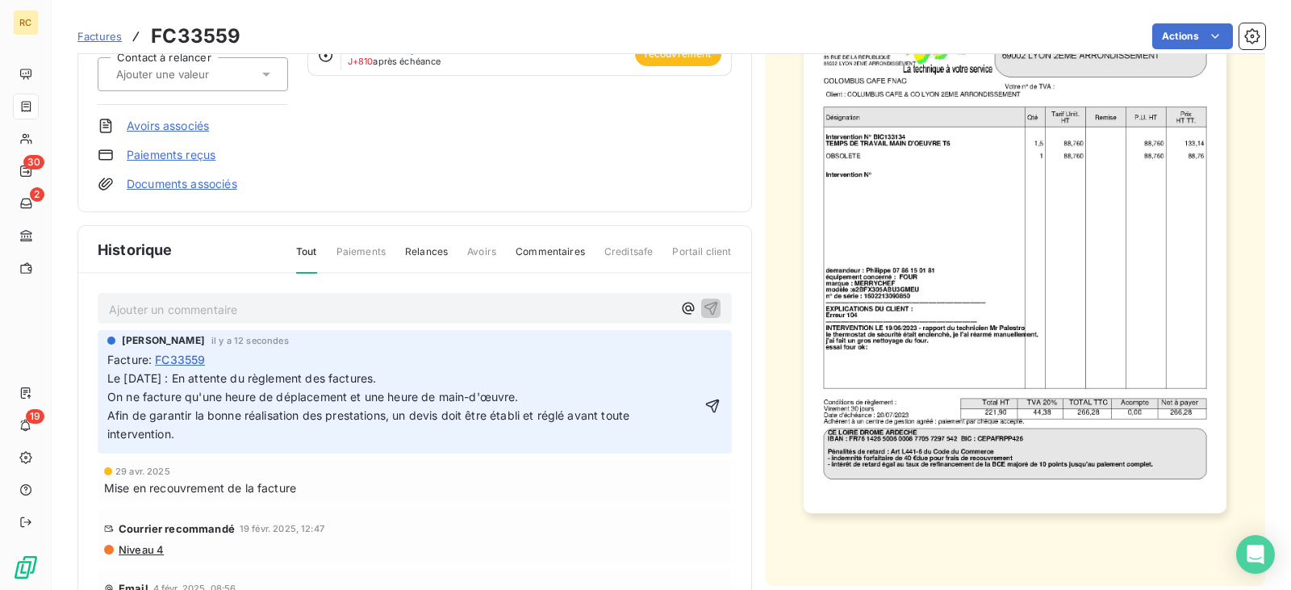
scroll to position [192, 0]
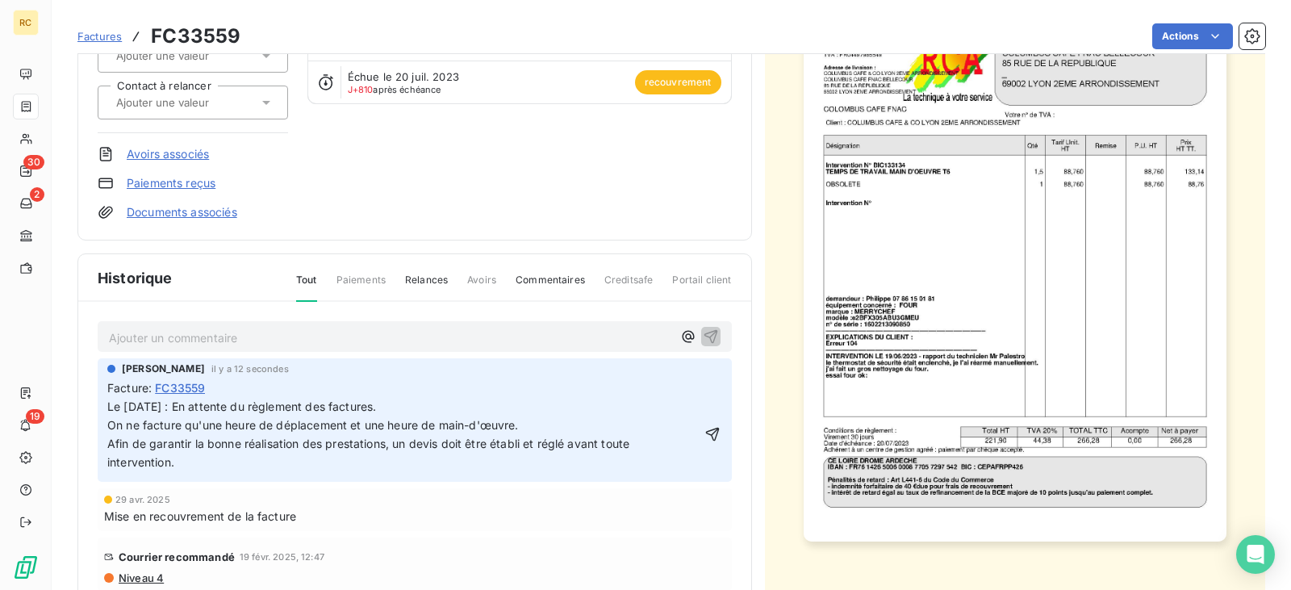
click at [214, 390] on div "Facture : FC33559" at bounding box center [414, 387] width 615 height 17
drag, startPoint x: 482, startPoint y: 432, endPoint x: 470, endPoint y: 432, distance: 12.1
click at [479, 432] on span "On ne facture qu'une heure de déplacement et une heure de main-d'œuvre." at bounding box center [313, 425] width 412 height 14
click at [470, 432] on span "On ne facture qu'une heure de déplacement et une heure de main-d'œuvre." at bounding box center [313, 425] width 412 height 14
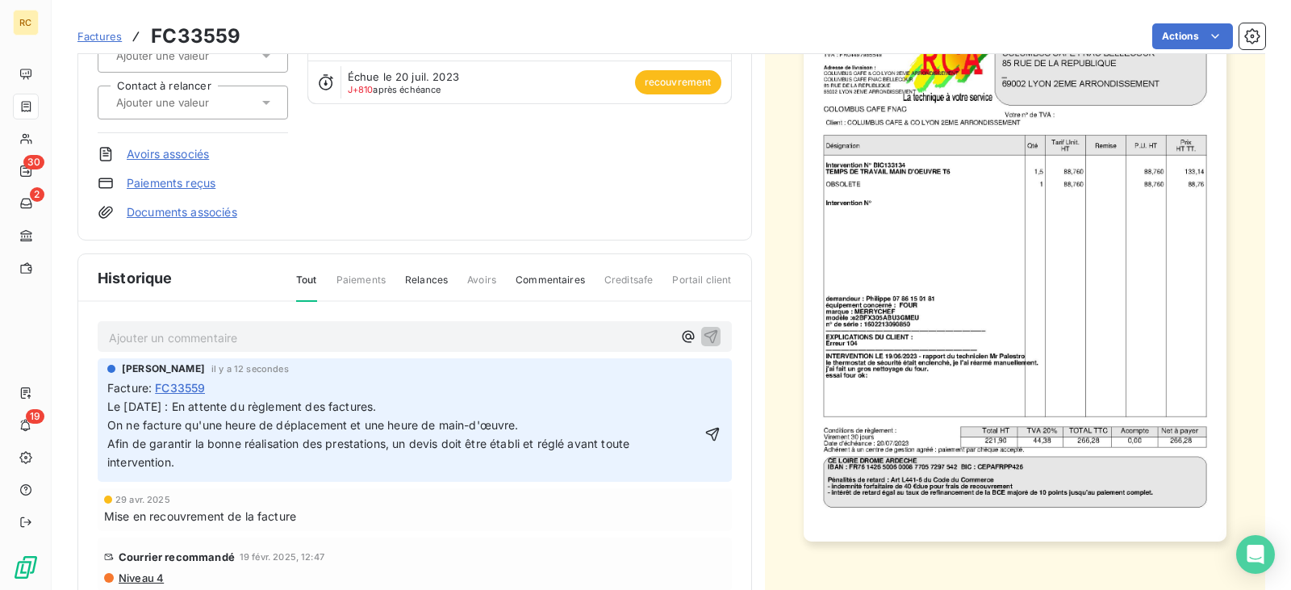
click at [462, 428] on span "On ne facture qu'une heure de déplacement et une heure de main-d'œuvre." at bounding box center [313, 425] width 412 height 14
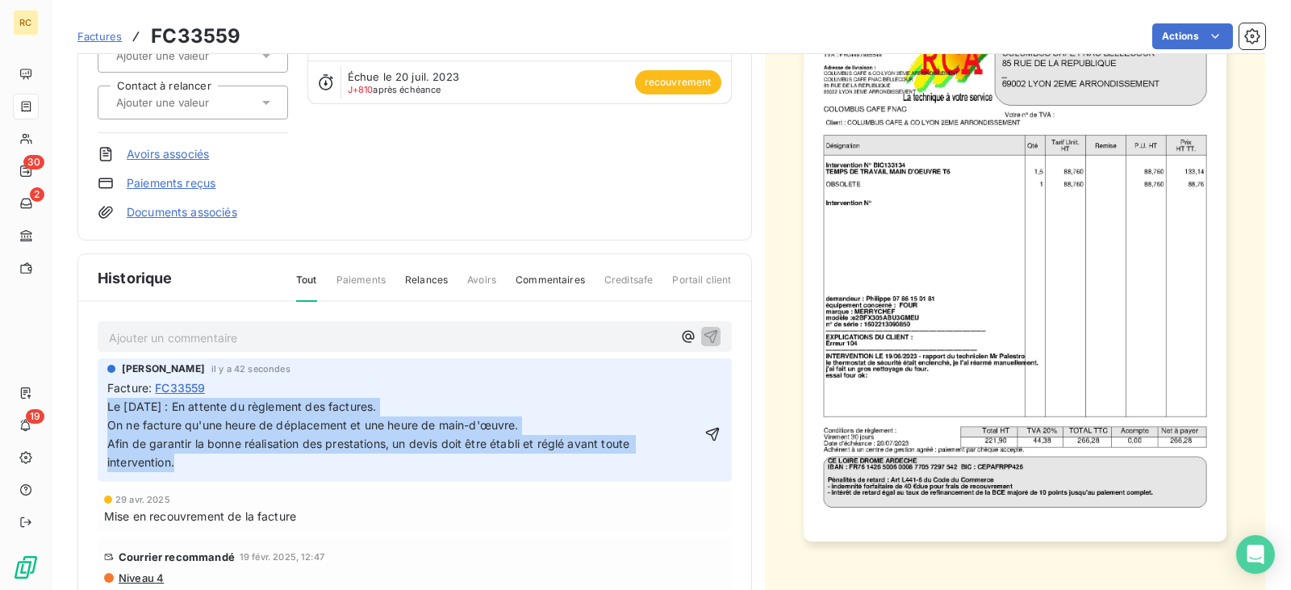
drag, startPoint x: 170, startPoint y: 465, endPoint x: 104, endPoint y: 415, distance: 83.0
click at [104, 415] on div "[PERSON_NAME] il y a 42 secondes Facture : FC33559 Le [DATE] : En attente du rè…" at bounding box center [415, 419] width 634 height 123
copy p "Le [DATE] : En attente du règlement des factures. On ne facture qu'une heure de…"
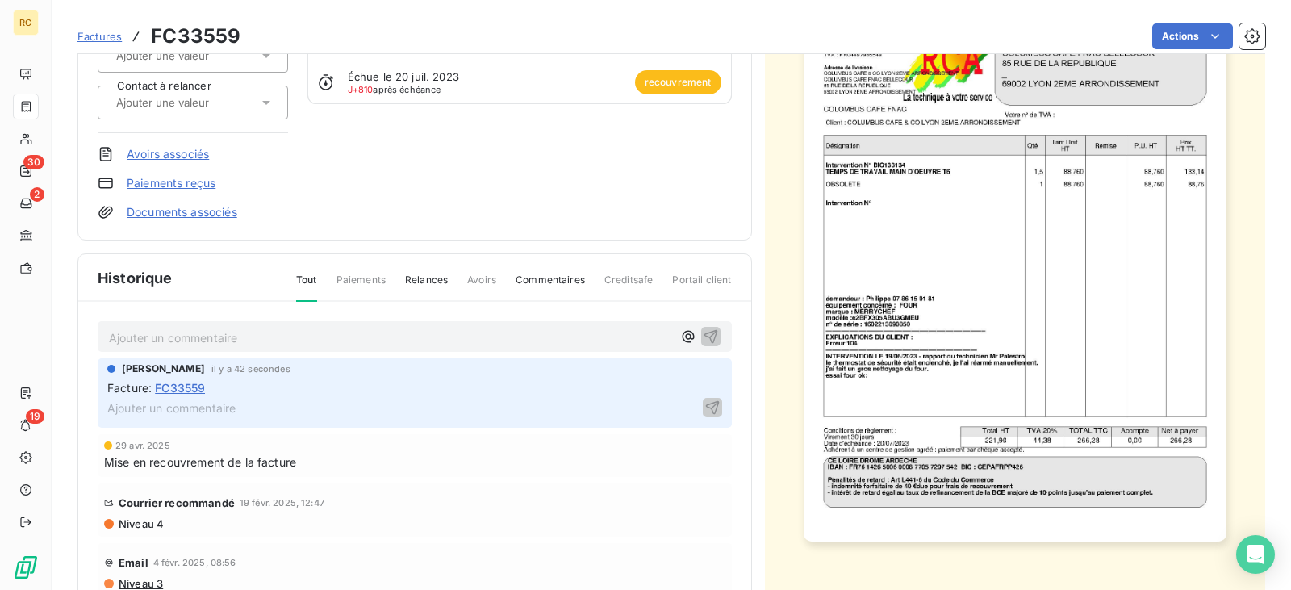
click at [282, 212] on div "Documents associés" at bounding box center [193, 212] width 190 height 16
click at [157, 342] on p "Ajouter un commentaire ﻿" at bounding box center [390, 338] width 563 height 20
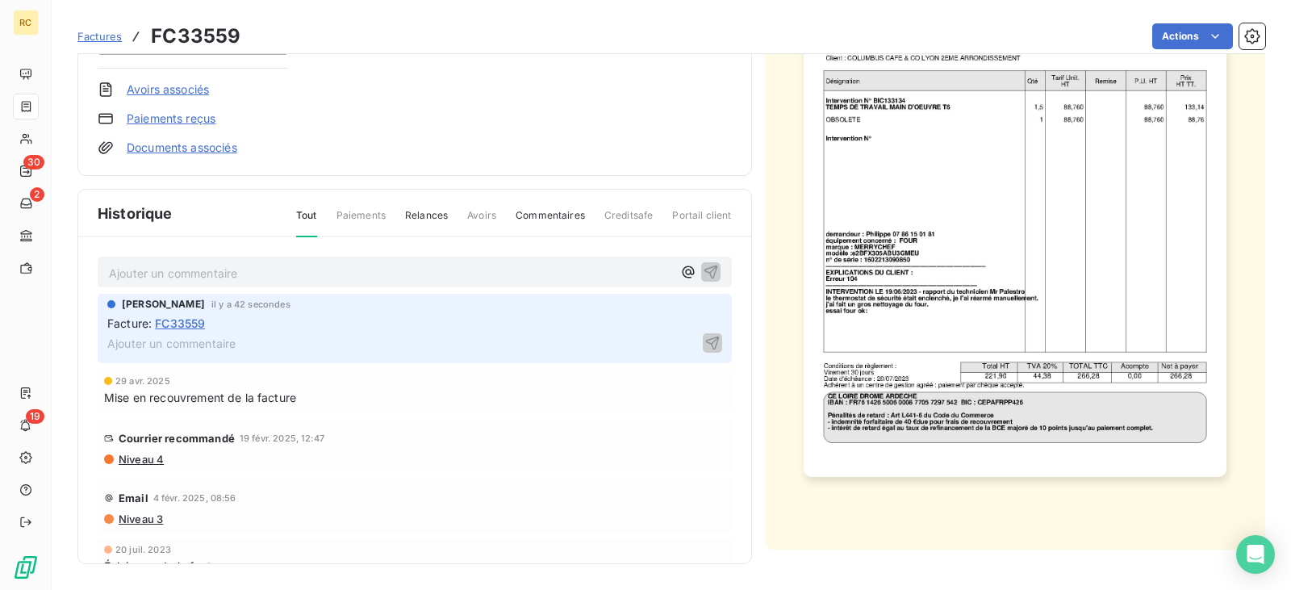
click at [178, 338] on p "Ajouter un commentaire ﻿" at bounding box center [403, 343] width 592 height 20
click at [153, 263] on div "Ajouter un commentaire ﻿" at bounding box center [415, 272] width 634 height 31
click at [245, 276] on p "Ajouter un commentaire ﻿" at bounding box center [390, 273] width 563 height 20
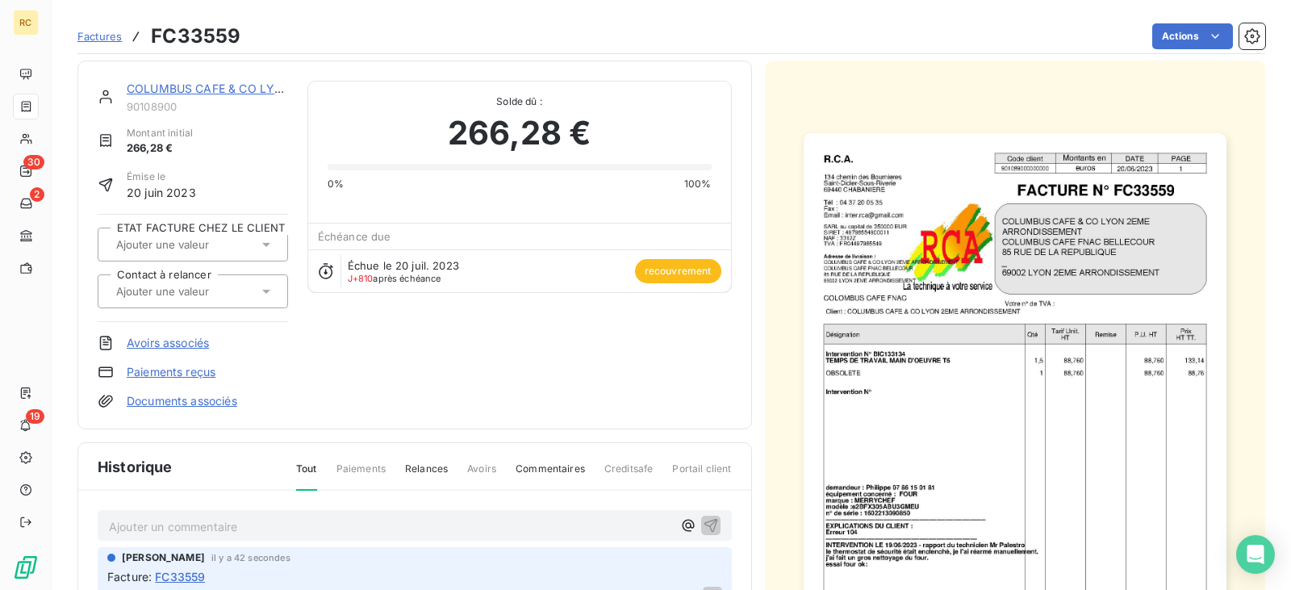
scroll to position [0, 0]
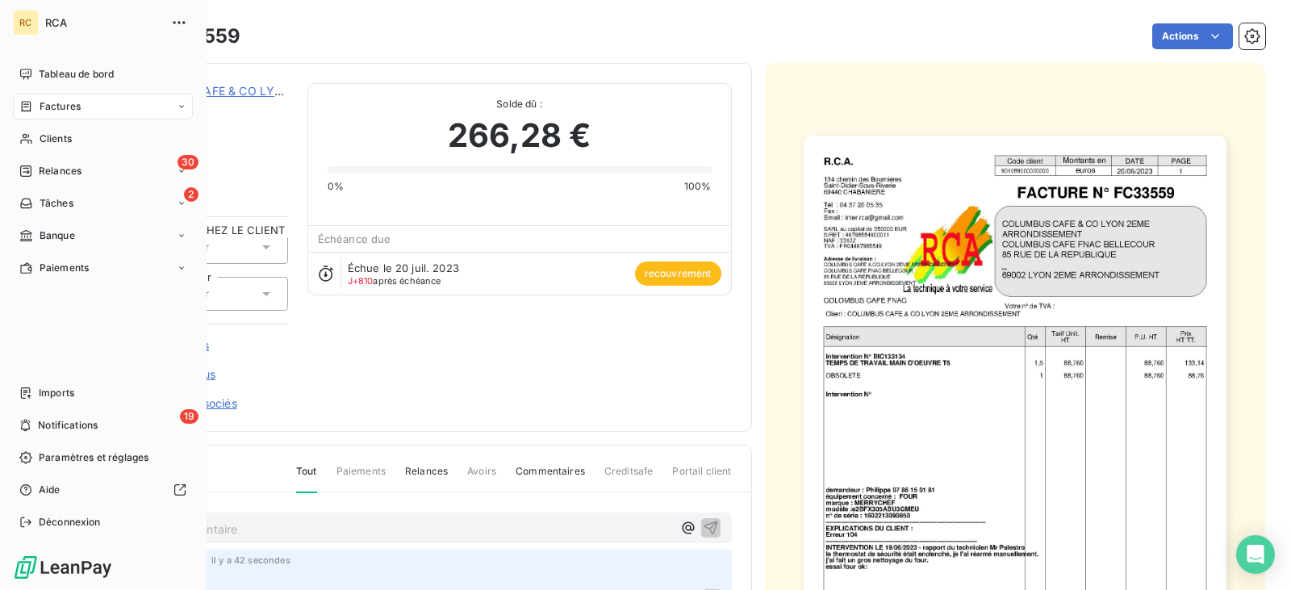
click at [29, 26] on div "RC" at bounding box center [26, 23] width 26 height 26
click at [56, 32] on div "RCA" at bounding box center [118, 23] width 147 height 26
click at [171, 23] on icon "button" at bounding box center [179, 23] width 16 height 16
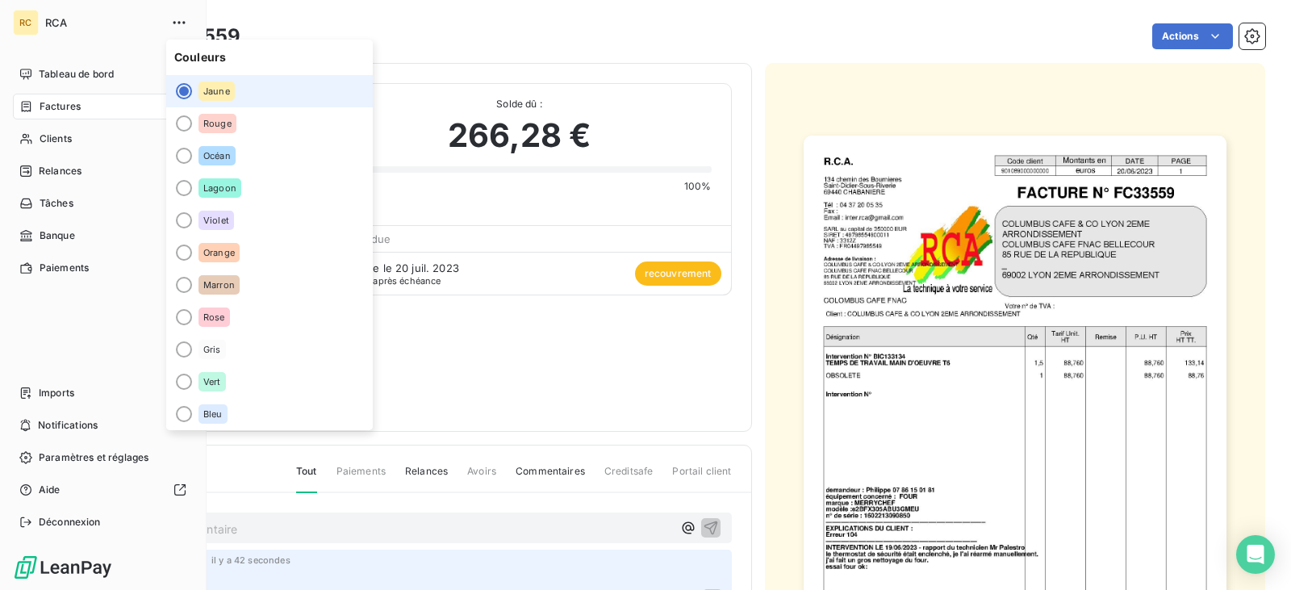
click at [55, 22] on span "RCA" at bounding box center [103, 22] width 116 height 13
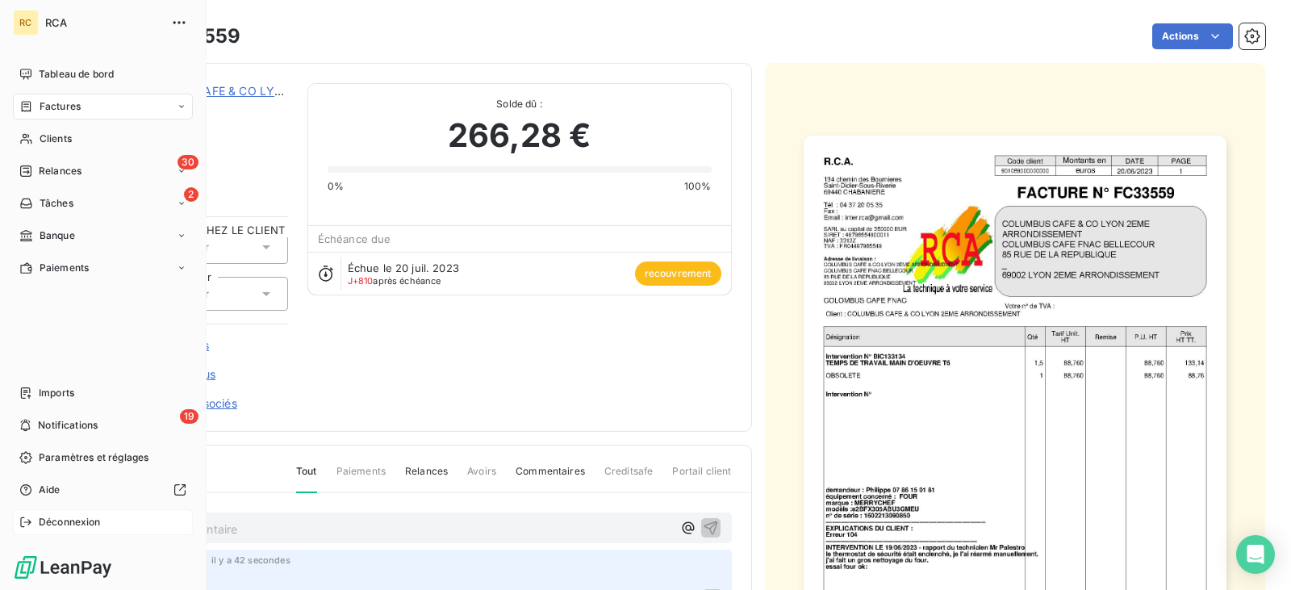
click at [50, 525] on span "Déconnexion" at bounding box center [70, 522] width 62 height 15
